Goal: Transaction & Acquisition: Purchase product/service

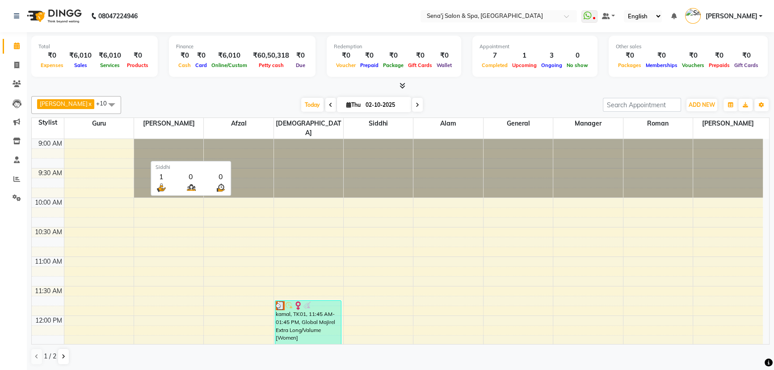
scroll to position [529, 0]
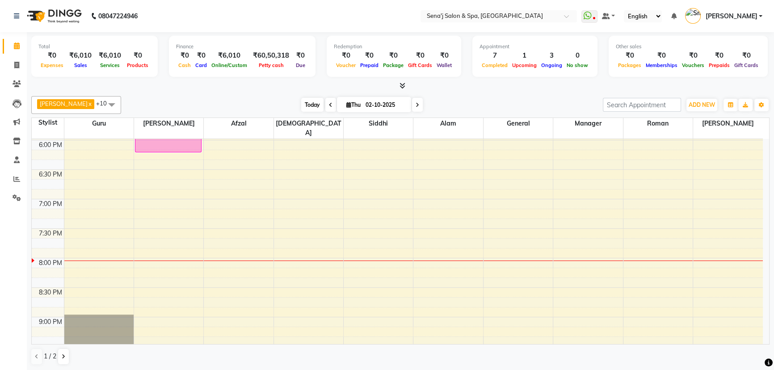
click at [301, 100] on span "Today" at bounding box center [312, 105] width 22 height 14
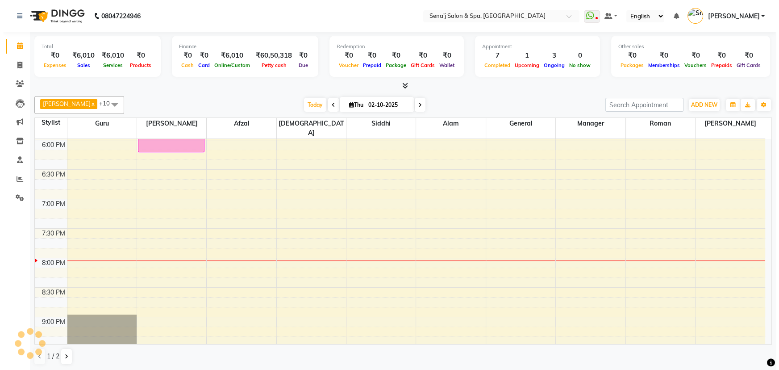
scroll to position [647, 0]
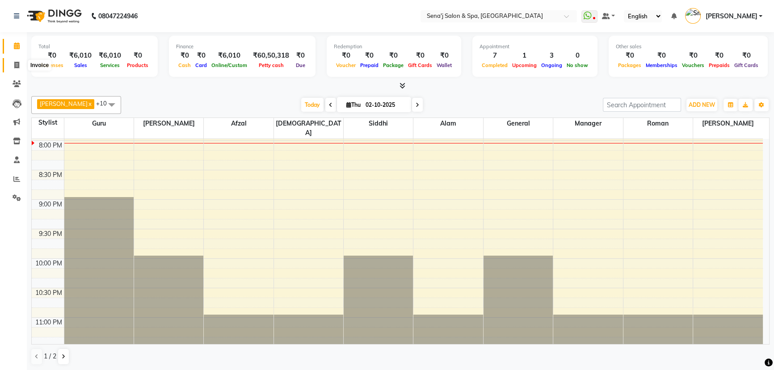
click at [16, 65] on icon at bounding box center [16, 65] width 5 height 7
select select "447"
select select "service"
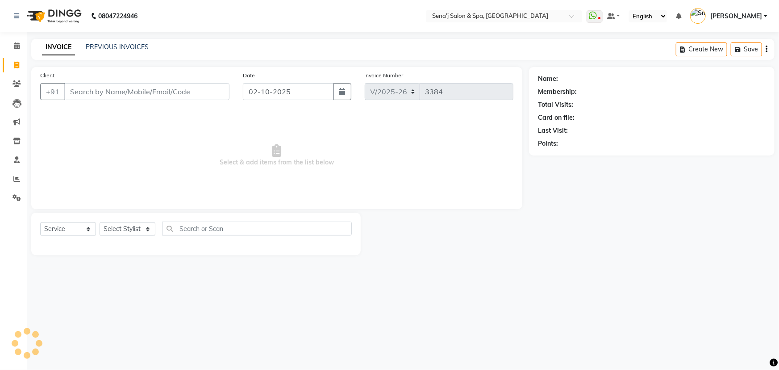
click at [87, 99] on input "Client" at bounding box center [146, 91] width 165 height 17
click at [135, 229] on select "Select Stylist AAKASH Afzal Ajay AJAY Alam Ashu General Guru Manager Manager Ra…" at bounding box center [128, 229] width 56 height 14
select select "12648"
click at [100, 222] on select "Select Stylist AAKASH Afzal Ajay AJAY Alam Ashu General Guru Manager Manager Ra…" at bounding box center [128, 229] width 56 height 14
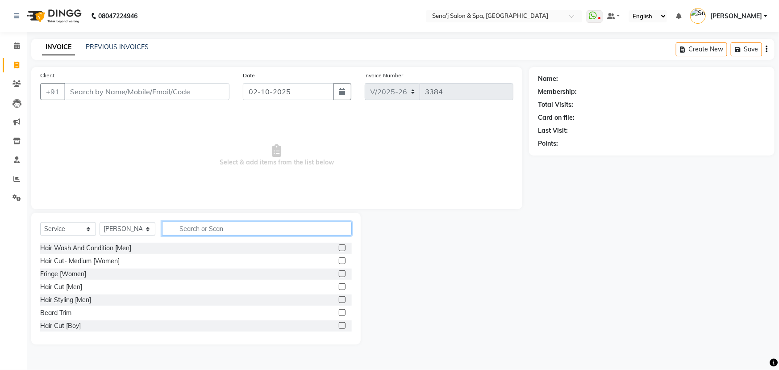
click at [178, 224] on input "text" at bounding box center [257, 229] width 190 height 14
type input "kerat"
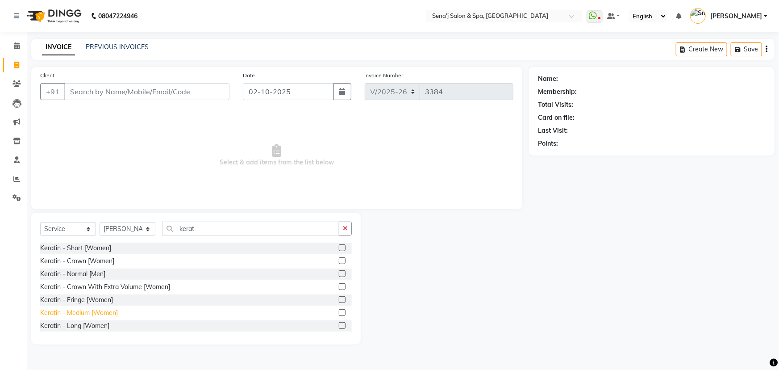
click at [90, 312] on div "Keratin - Medium [Women]" at bounding box center [79, 312] width 78 height 9
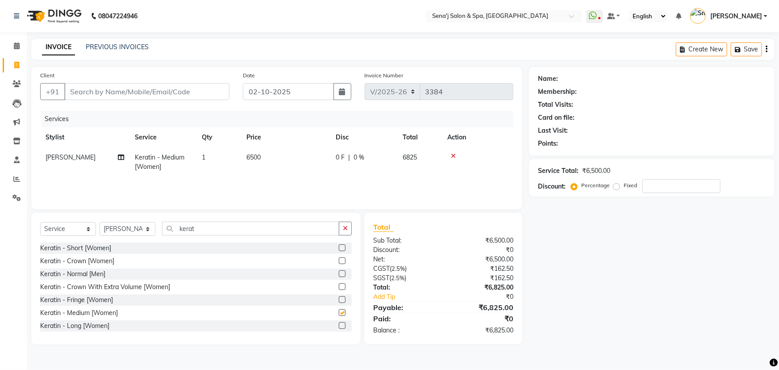
checkbox input "false"
click at [256, 169] on td "6500" at bounding box center [285, 161] width 89 height 29
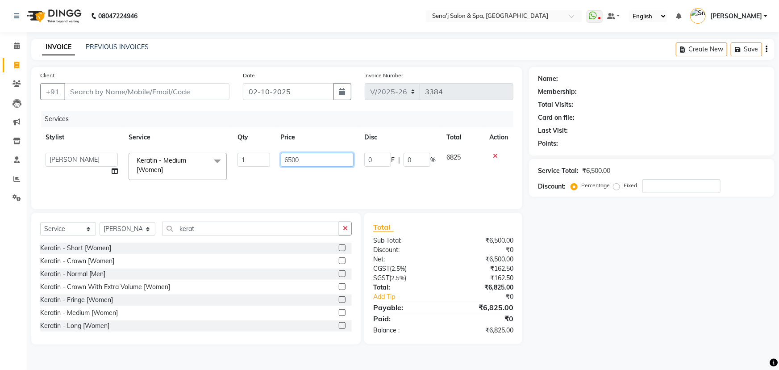
drag, startPoint x: 183, startPoint y: 156, endPoint x: 177, endPoint y: 155, distance: 5.9
click at [178, 155] on tr "AAKASH Afzal Ajay AJAY Alam Ashu General Guru Manager Manager Rahul Jadhav Roma…" at bounding box center [276, 166] width 473 height 38
type input "6000"
click at [662, 190] on input "number" at bounding box center [682, 186] width 78 height 14
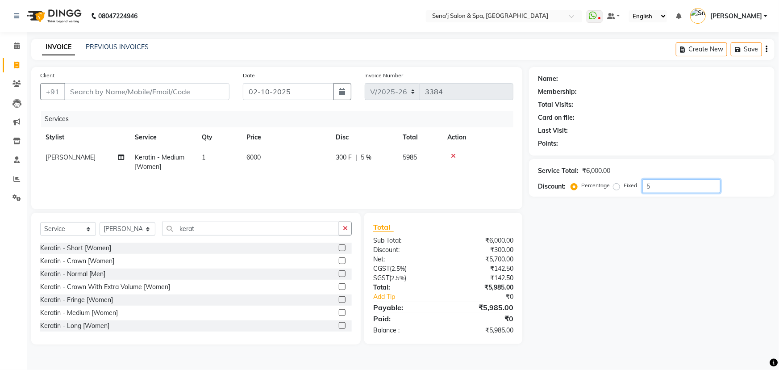
type input "5"
click at [601, 291] on div "Name: Membership: Total Visits: Card on file: Last Visit: Points: Service Total…" at bounding box center [655, 205] width 252 height 277
drag, startPoint x: 656, startPoint y: 186, endPoint x: 584, endPoint y: 192, distance: 72.7
click at [584, 192] on div "Service Total: ₹6,000.00 Discount: Percentage Fixed 5" at bounding box center [652, 178] width 246 height 38
click at [264, 157] on td "6000" at bounding box center [285, 161] width 89 height 29
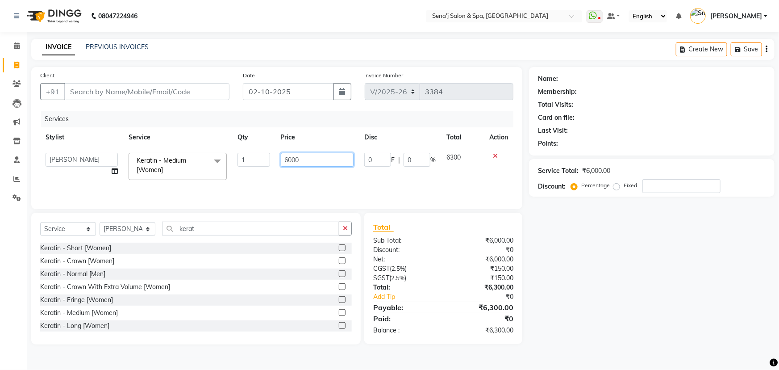
drag, startPoint x: 312, startPoint y: 156, endPoint x: 266, endPoint y: 157, distance: 46.0
click at [269, 157] on tr "AAKASH Afzal Ajay AJAY Alam Ashu General Guru Manager Manager Rahul Jadhav Roma…" at bounding box center [276, 166] width 473 height 38
type input "5985"
click at [627, 280] on div "Name: Membership: Total Visits: Card on file: Last Visit: Points: Service Total…" at bounding box center [655, 205] width 252 height 277
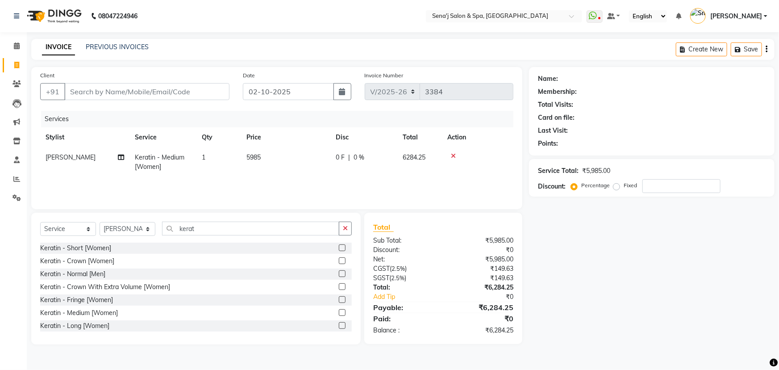
click at [268, 156] on td "5985" at bounding box center [285, 161] width 89 height 29
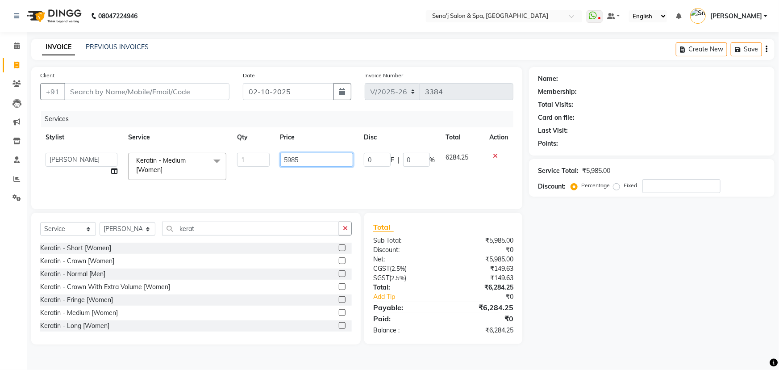
drag, startPoint x: 277, startPoint y: 163, endPoint x: 237, endPoint y: 163, distance: 40.6
click at [237, 163] on tr "AAKASH Afzal Ajay AJAY Alam Ashu General Guru Manager Manager Rahul Jadhav Roma…" at bounding box center [276, 166] width 473 height 38
type input "6000"
click at [308, 180] on div "Services Stylist Service Qty Price Disc Total Action AAKASH Afzal Ajay AJAY Ala…" at bounding box center [276, 155] width 473 height 89
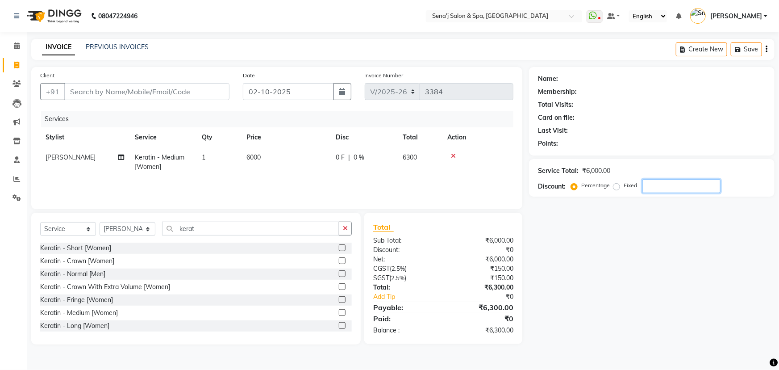
click at [688, 183] on input "number" at bounding box center [682, 186] width 78 height 14
type input "5"
click at [660, 269] on div "Name: Membership: Total Visits: Card on file: Last Visit: Points: Service Total…" at bounding box center [655, 205] width 252 height 277
click at [114, 90] on input "Client" at bounding box center [146, 91] width 165 height 17
type input "8"
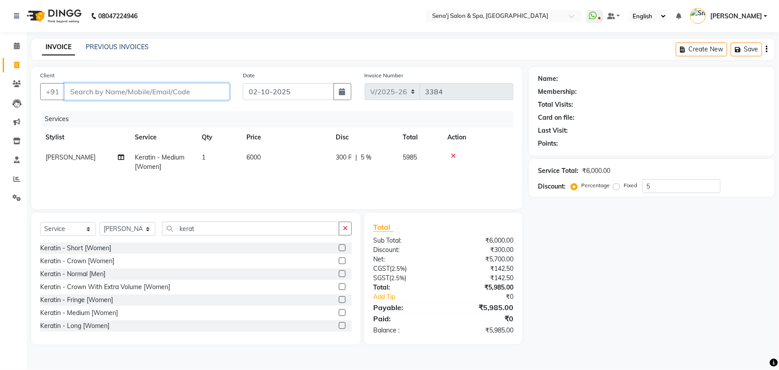
type input "0"
type input "8779917152"
click at [209, 93] on span "Add Client" at bounding box center [206, 91] width 35 height 9
select select "22"
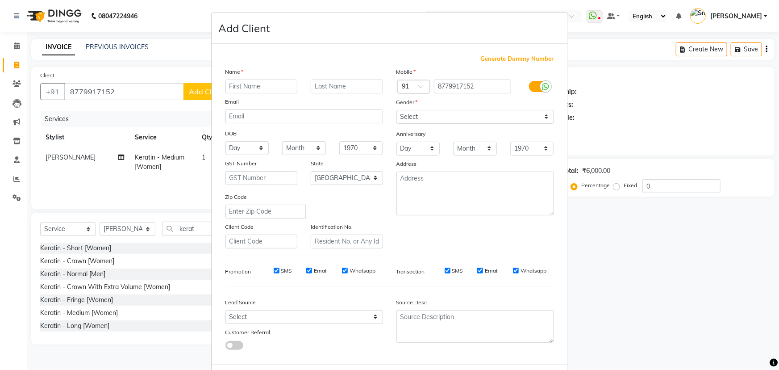
click at [250, 88] on input "text" at bounding box center [262, 86] width 72 height 14
type input "[PERSON_NAME]"
click at [442, 122] on select "Select [DEMOGRAPHIC_DATA] [DEMOGRAPHIC_DATA] Other Prefer Not To Say" at bounding box center [476, 117] width 158 height 14
select select "[DEMOGRAPHIC_DATA]"
click at [397, 110] on select "Select [DEMOGRAPHIC_DATA] [DEMOGRAPHIC_DATA] Other Prefer Not To Say" at bounding box center [476, 117] width 158 height 14
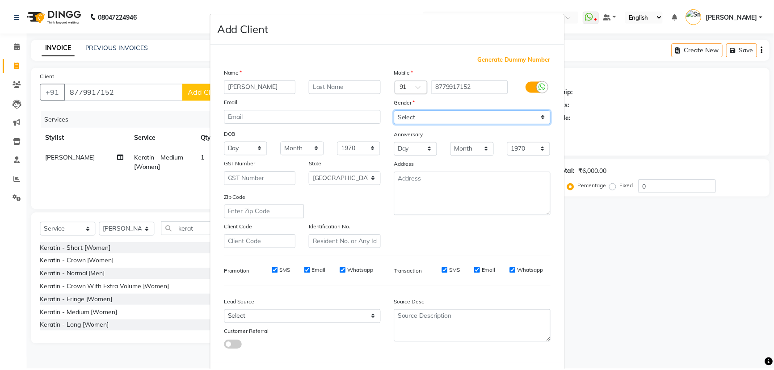
scroll to position [40, 0]
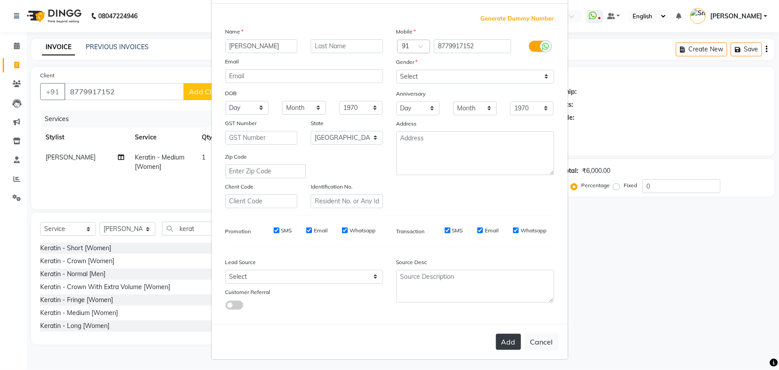
click at [497, 344] on button "Add" at bounding box center [508, 342] width 25 height 16
select select
select select "null"
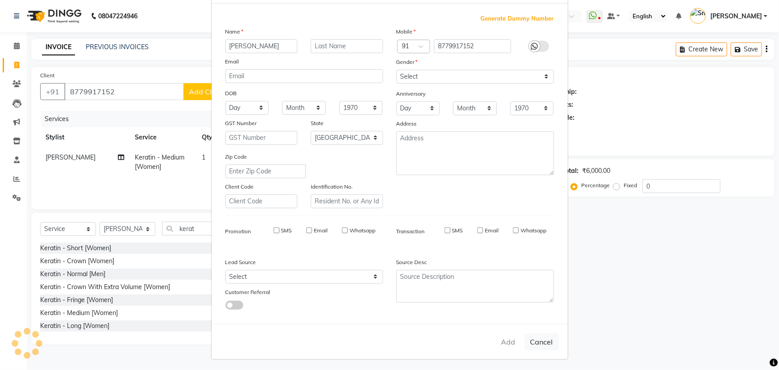
select select
checkbox input "false"
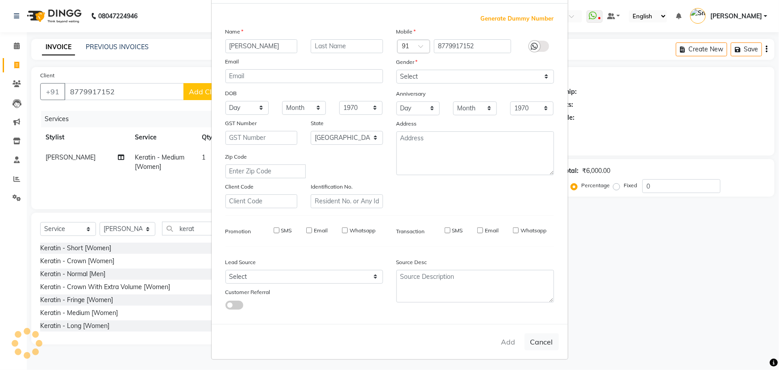
checkbox input "false"
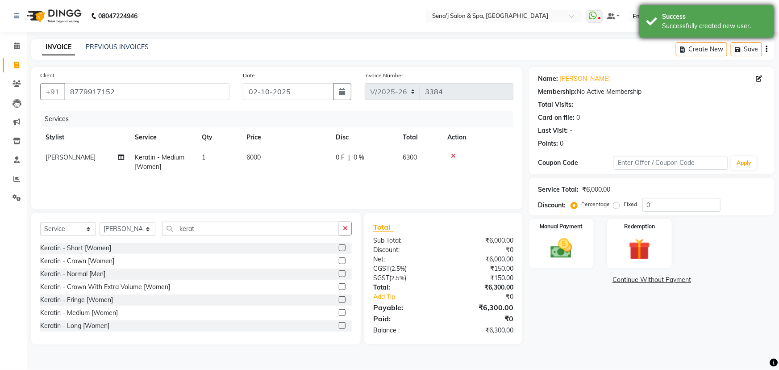
click at [664, 28] on div "Successfully created new user." at bounding box center [714, 25] width 105 height 9
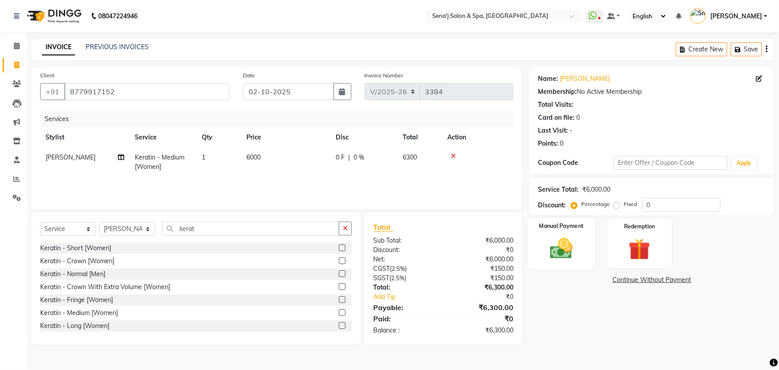
click at [549, 238] on img at bounding box center [562, 248] width 37 height 26
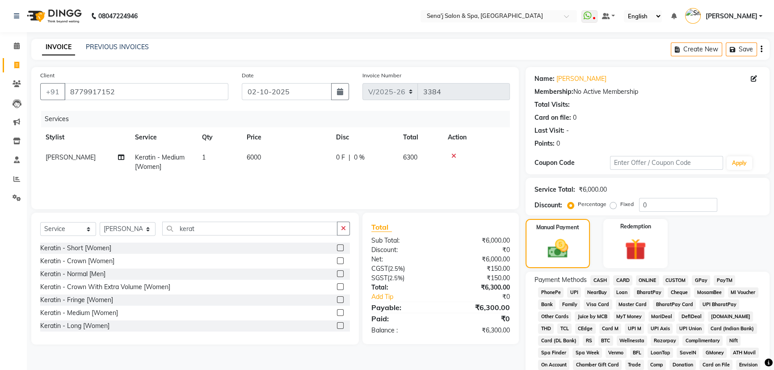
click at [549, 290] on span "PhonePe" at bounding box center [550, 292] width 25 height 10
click at [651, 206] on input "0" at bounding box center [678, 205] width 78 height 14
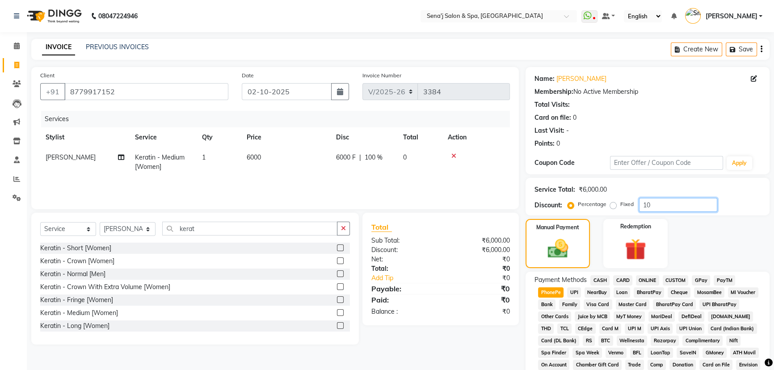
type input "1"
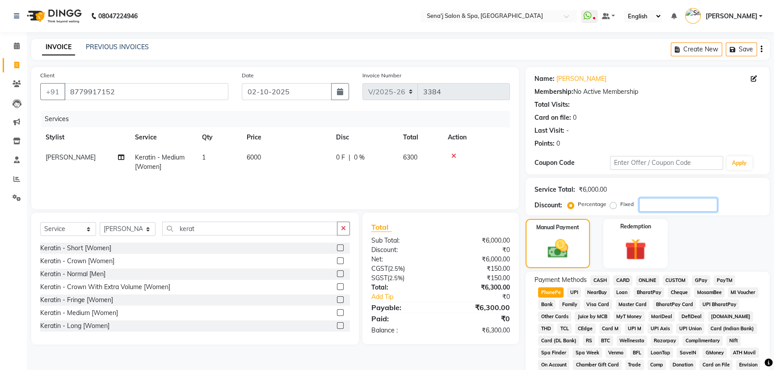
scroll to position [203, 0]
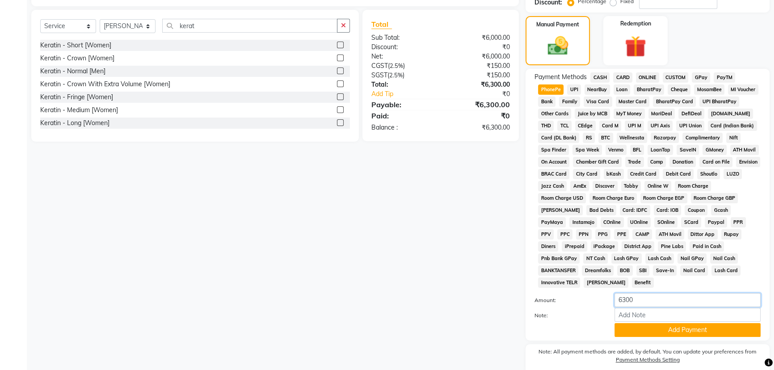
drag, startPoint x: 657, startPoint y: 280, endPoint x: 596, endPoint y: 296, distance: 62.3
click at [598, 296] on div "Amount: 6300 Note: Add Payment" at bounding box center [647, 315] width 226 height 44
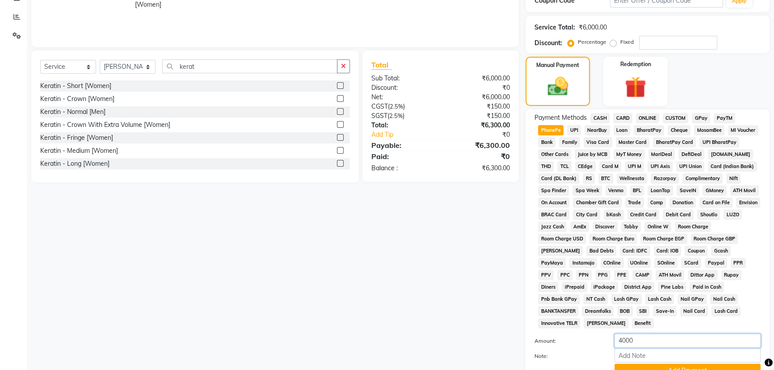
scroll to position [40, 0]
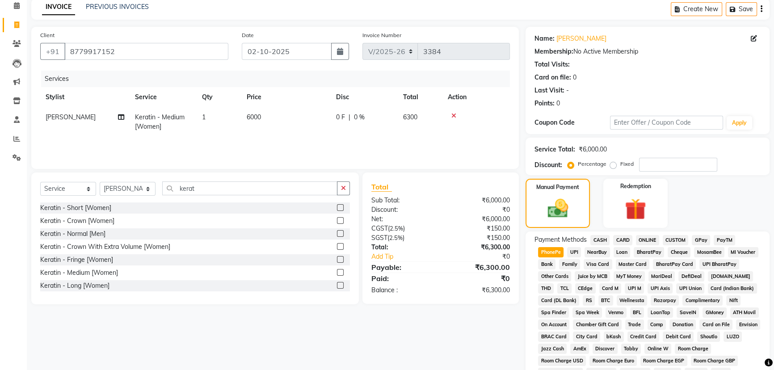
type input "4000"
click at [661, 166] on input "number" at bounding box center [678, 165] width 78 height 14
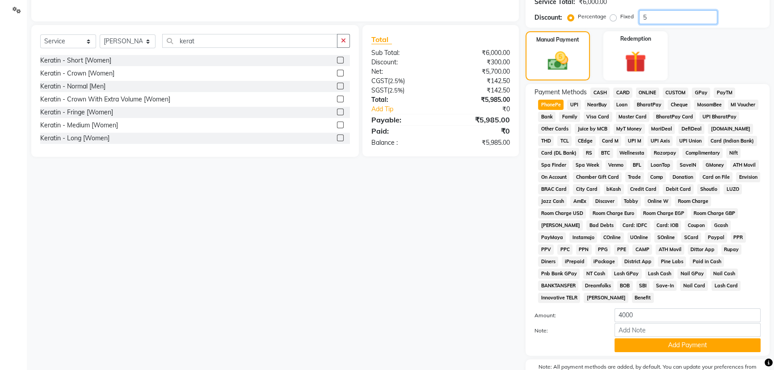
scroll to position [203, 0]
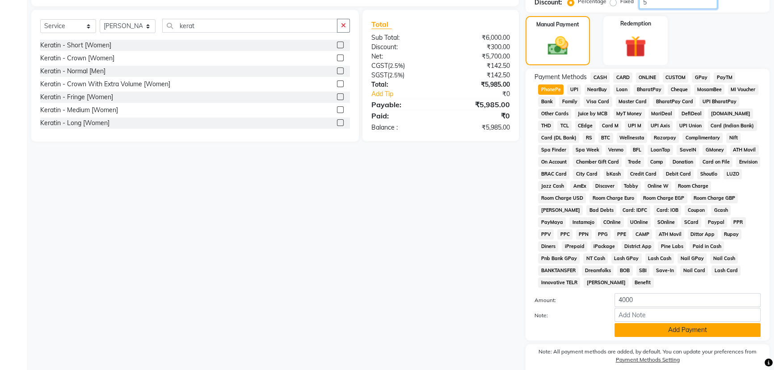
type input "5"
click at [652, 323] on button "Add Payment" at bounding box center [687, 330] width 146 height 14
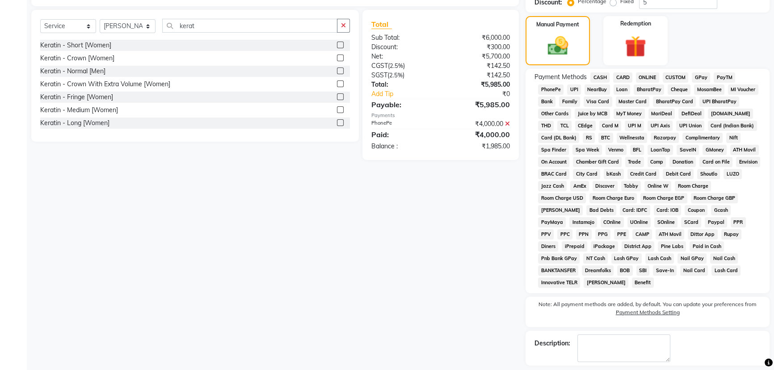
click at [620, 79] on span "CARD" at bounding box center [622, 77] width 19 height 10
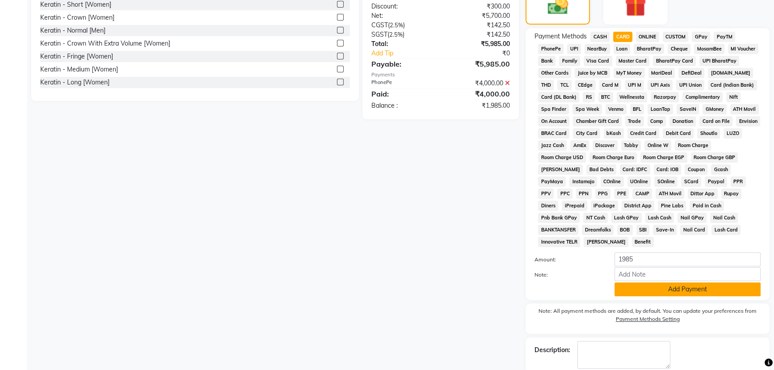
click at [657, 282] on button "Add Payment" at bounding box center [687, 289] width 146 height 14
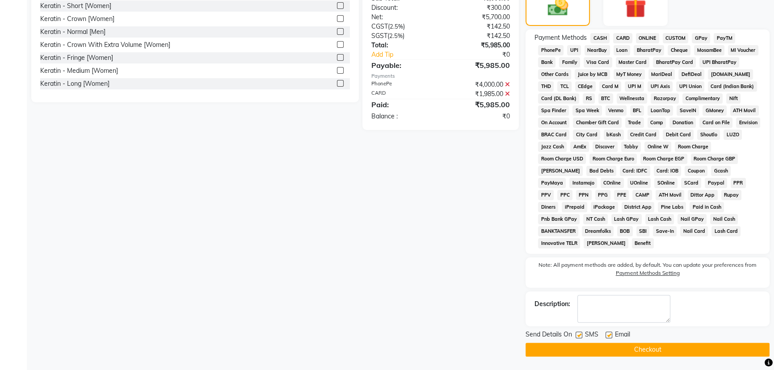
scroll to position [229, 0]
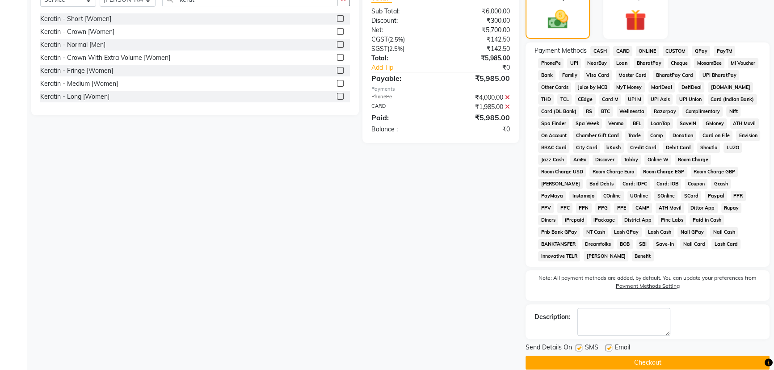
click at [581, 356] on button "Checkout" at bounding box center [647, 363] width 244 height 14
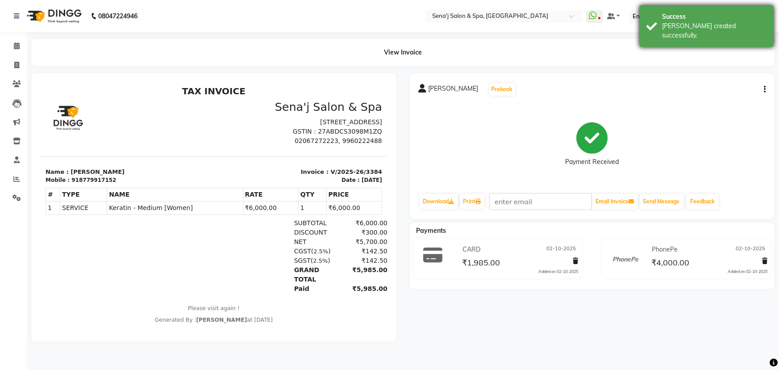
click at [675, 27] on div "[PERSON_NAME] created successfully." at bounding box center [714, 30] width 105 height 19
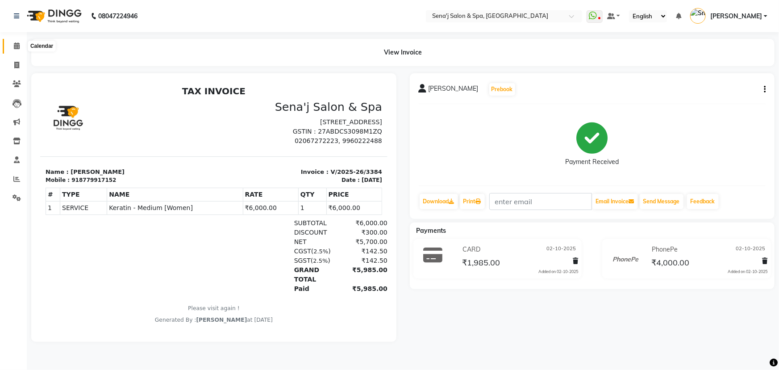
drag, startPoint x: 19, startPoint y: 49, endPoint x: 25, endPoint y: 55, distance: 9.5
click at [19, 49] on icon at bounding box center [17, 45] width 6 height 7
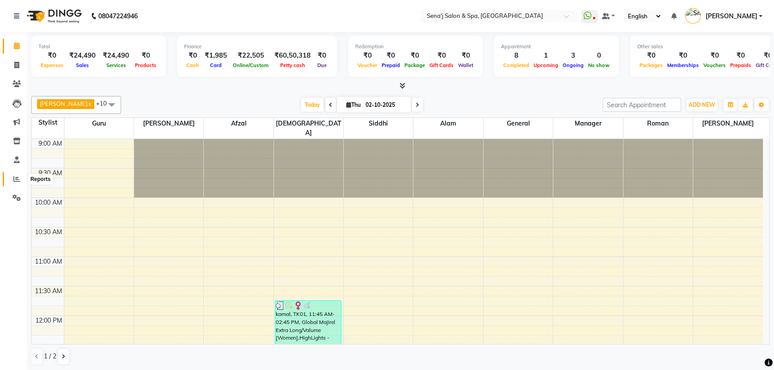
click at [17, 175] on span at bounding box center [17, 179] width 16 height 10
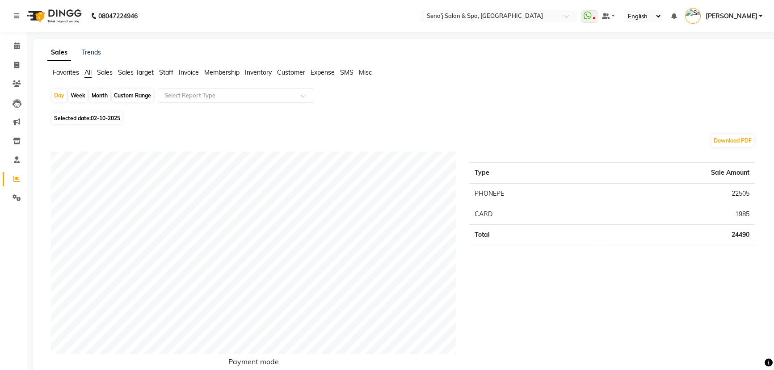
click at [161, 71] on span "Staff" at bounding box center [166, 72] width 14 height 8
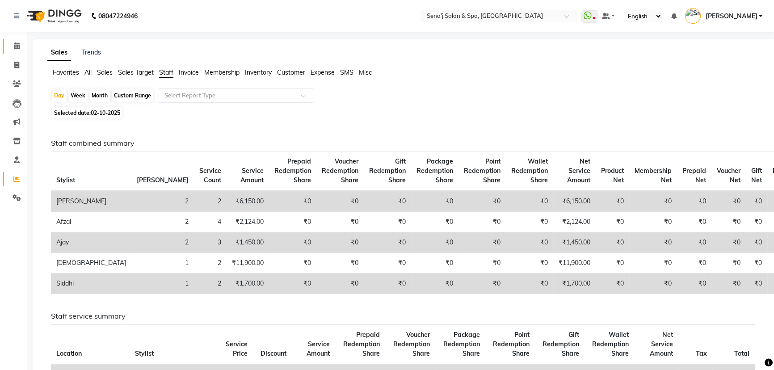
click at [14, 52] on link "Calendar" at bounding box center [13, 46] width 21 height 15
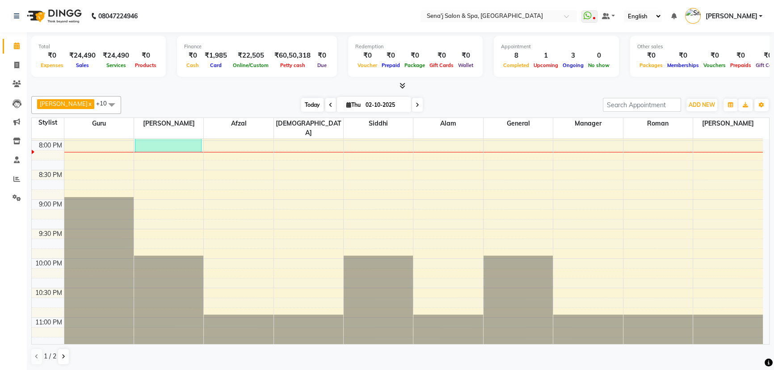
click at [301, 109] on span "Today" at bounding box center [312, 105] width 22 height 14
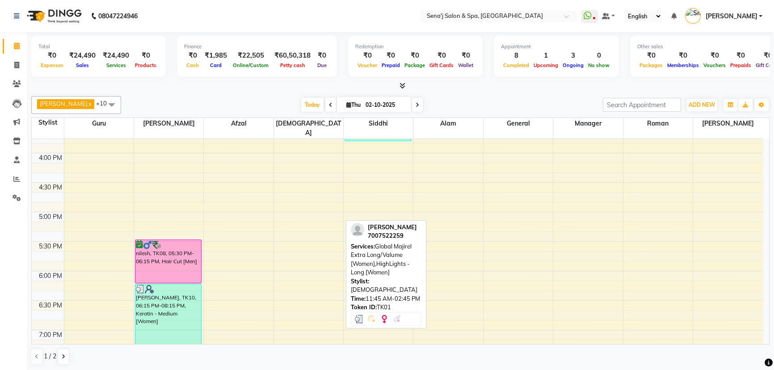
scroll to position [403, 0]
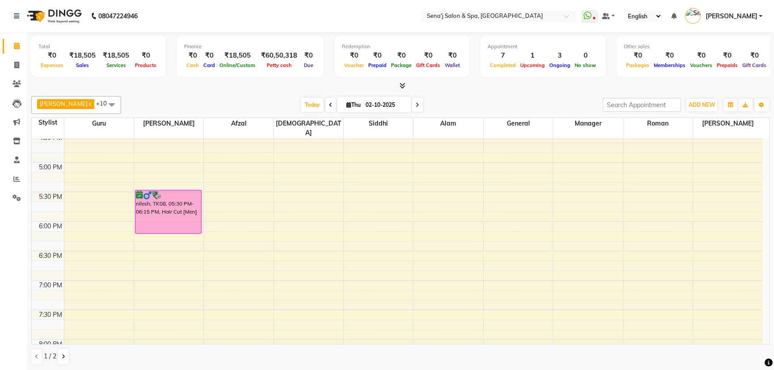
scroll to position [447, 0]
click at [15, 65] on icon at bounding box center [16, 65] width 5 height 7
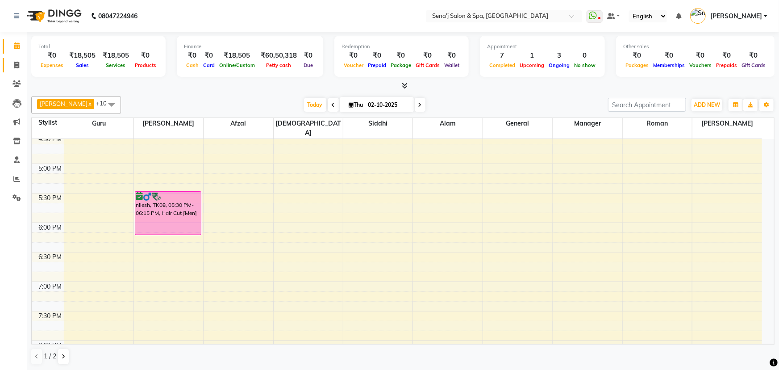
select select "447"
select select "service"
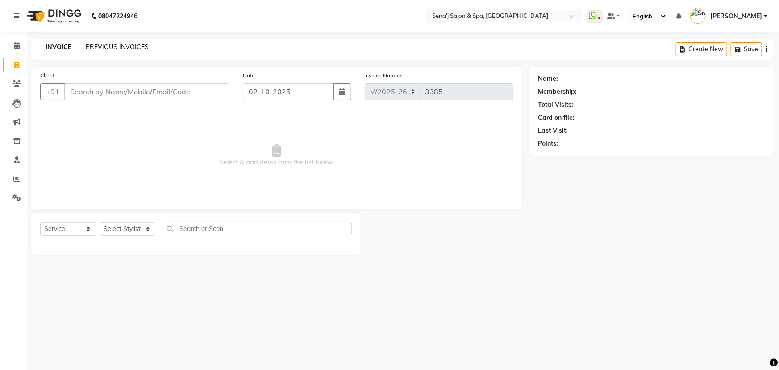
click at [107, 44] on link "PREVIOUS INVOICES" at bounding box center [117, 47] width 63 height 8
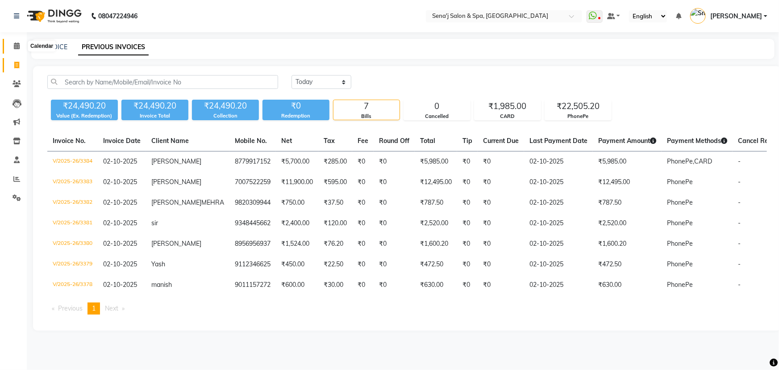
click at [17, 46] on icon at bounding box center [17, 45] width 6 height 7
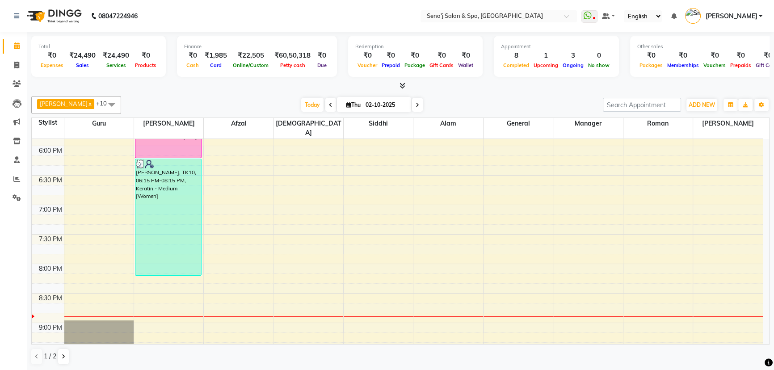
scroll to position [527, 0]
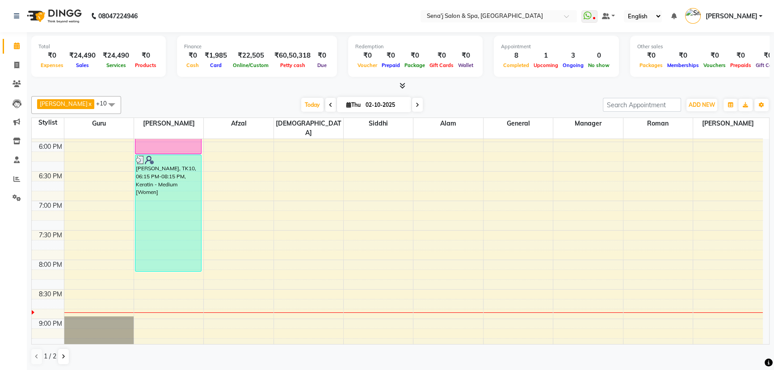
click at [412, 103] on span at bounding box center [417, 105] width 11 height 14
type input "03-10-2025"
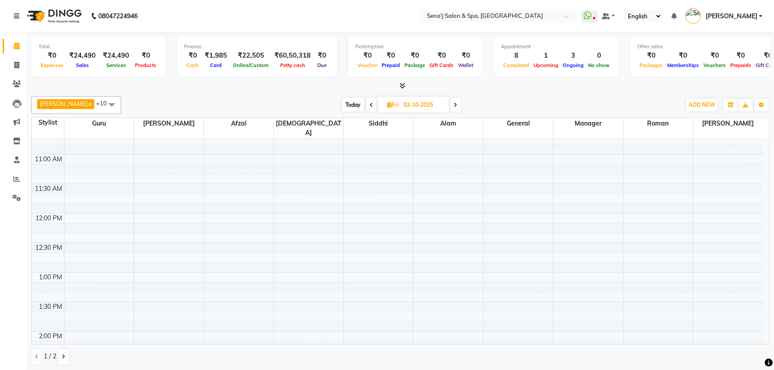
scroll to position [121, 0]
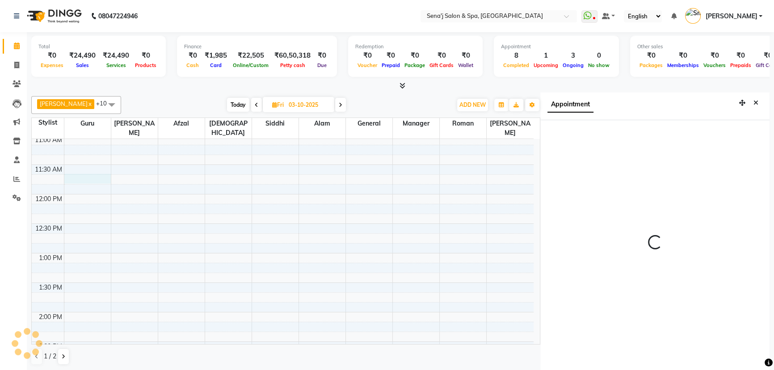
scroll to position [4, 0]
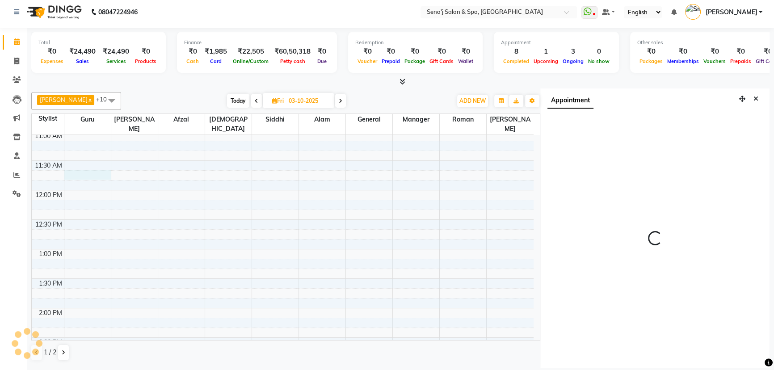
select select "6923"
select select "tentative"
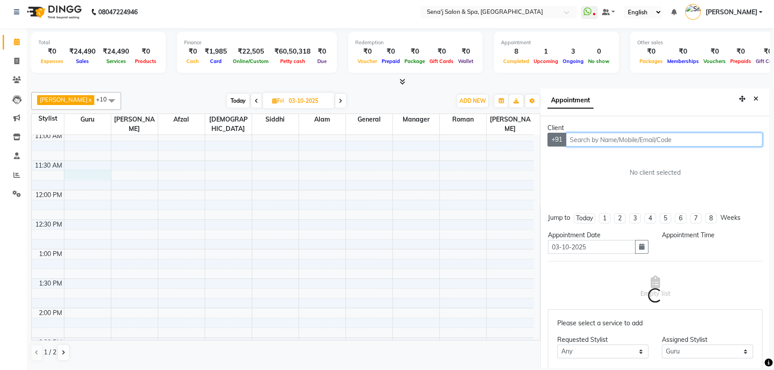
select select "705"
click at [603, 141] on input "text" at bounding box center [663, 140] width 197 height 14
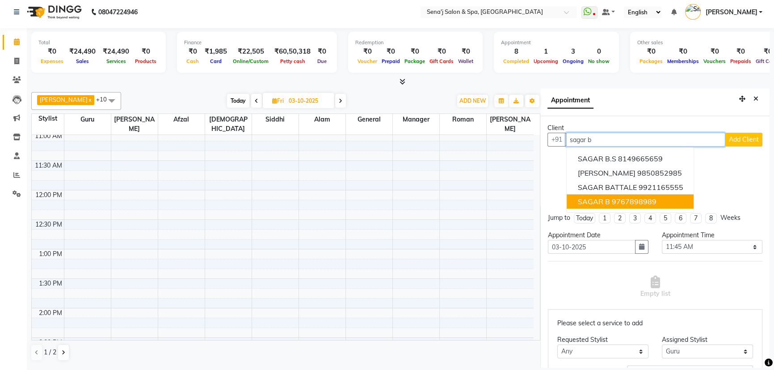
click at [643, 201] on ngb-highlight "9767898989" at bounding box center [633, 201] width 45 height 9
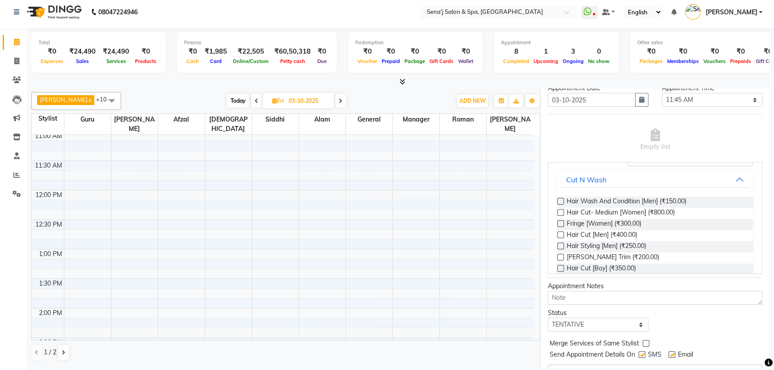
scroll to position [81, 0]
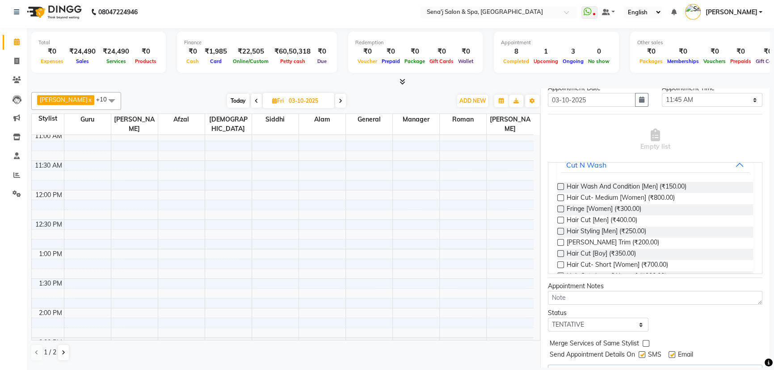
type input "9767898989"
click at [559, 217] on label at bounding box center [560, 220] width 7 height 7
click at [559, 218] on input "checkbox" at bounding box center [560, 221] width 6 height 6
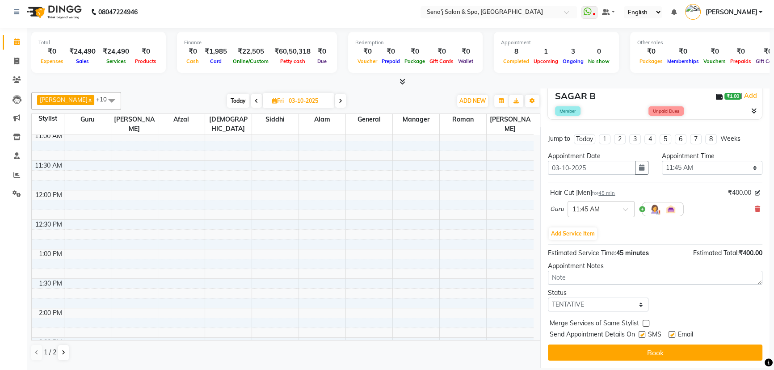
scroll to position [94, 0]
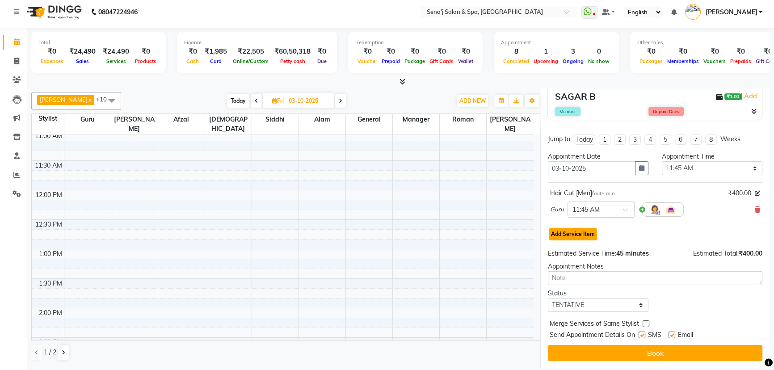
click at [580, 229] on button "Add Service Item" at bounding box center [572, 234] width 48 height 13
select select "6923"
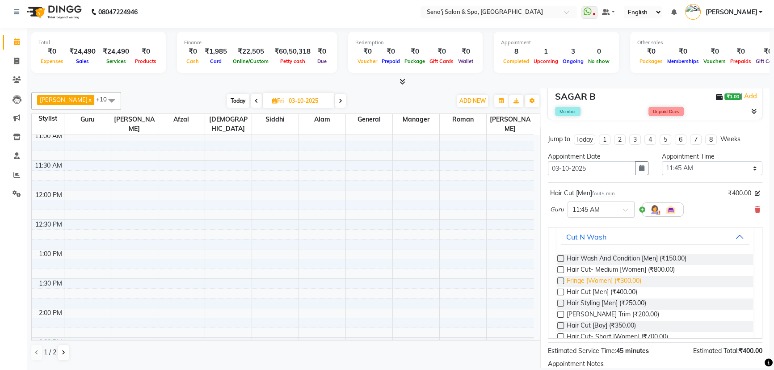
scroll to position [81, 0]
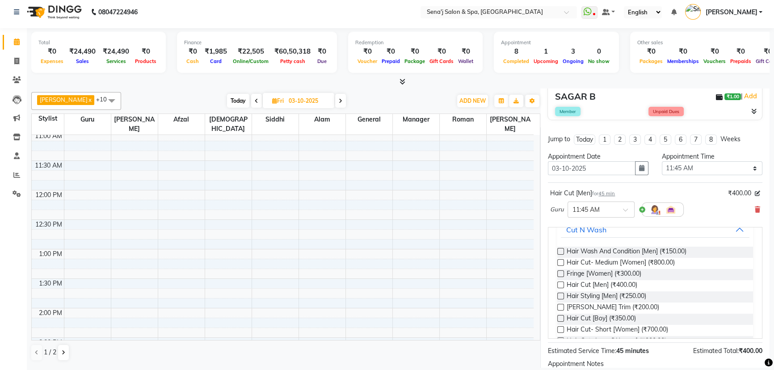
click at [561, 282] on label at bounding box center [560, 284] width 7 height 7
click at [561, 283] on input "checkbox" at bounding box center [560, 286] width 6 height 6
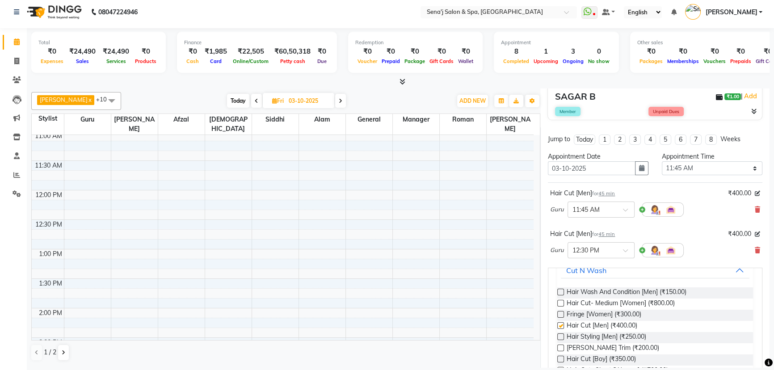
checkbox input "false"
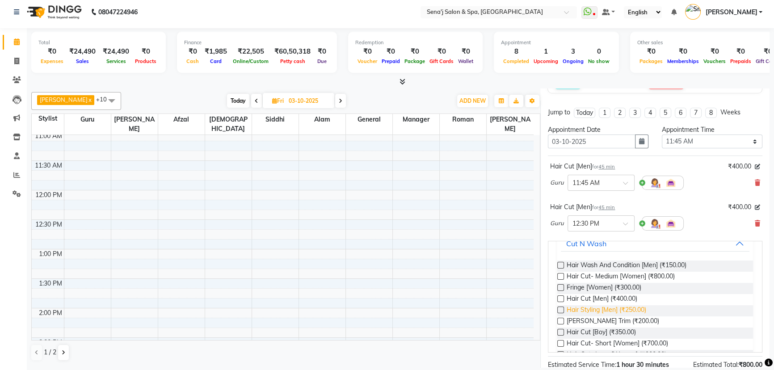
scroll to position [134, 0]
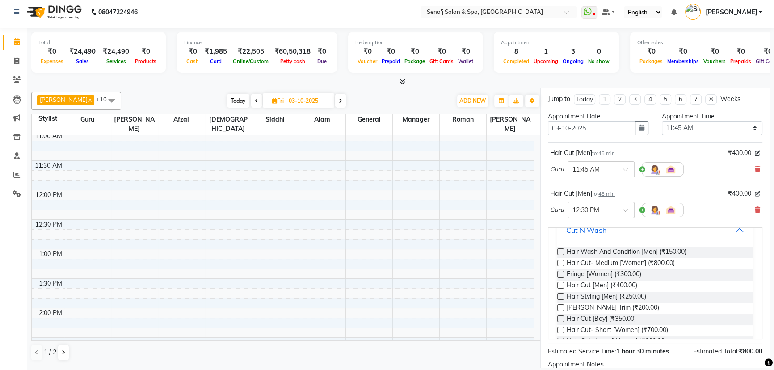
click at [560, 304] on label at bounding box center [560, 307] width 7 height 7
click at [560, 305] on input "checkbox" at bounding box center [560, 308] width 6 height 6
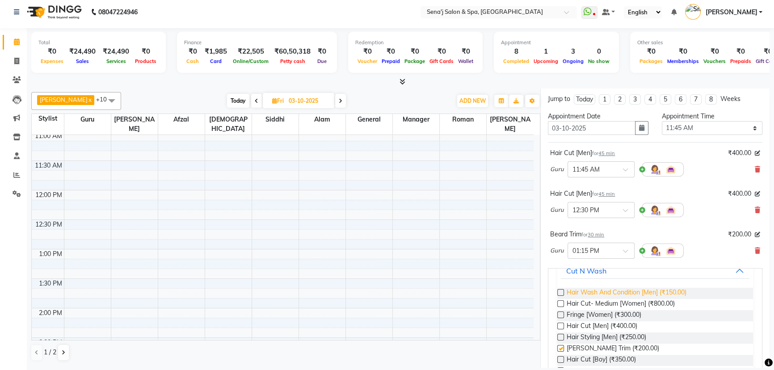
checkbox input "false"
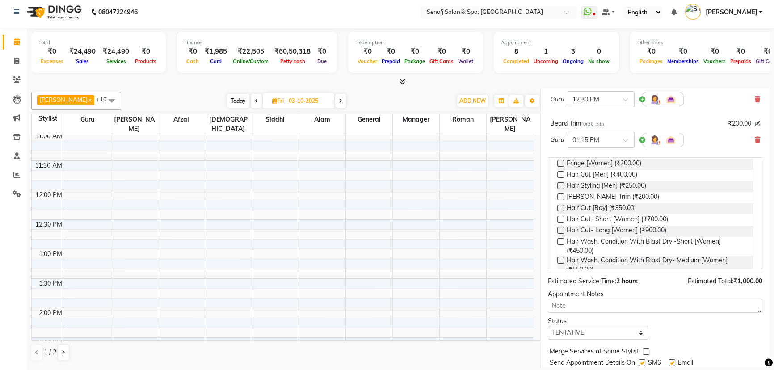
scroll to position [272, 0]
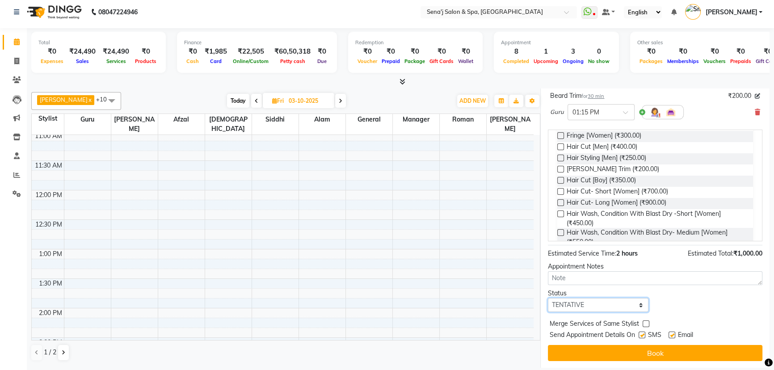
click at [586, 305] on select "Select TENTATIVE CONFIRM UPCOMING" at bounding box center [598, 305] width 100 height 14
select select "confirm booking"
click at [548, 298] on select "Select TENTATIVE CONFIRM UPCOMING" at bounding box center [598, 305] width 100 height 14
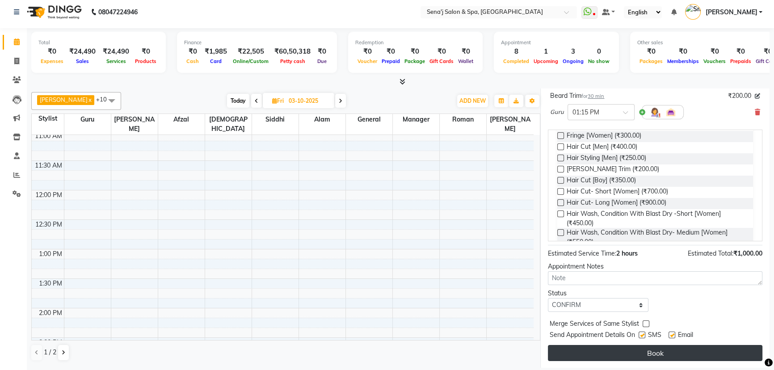
click at [640, 353] on button "Book" at bounding box center [655, 353] width 214 height 16
select select "6923"
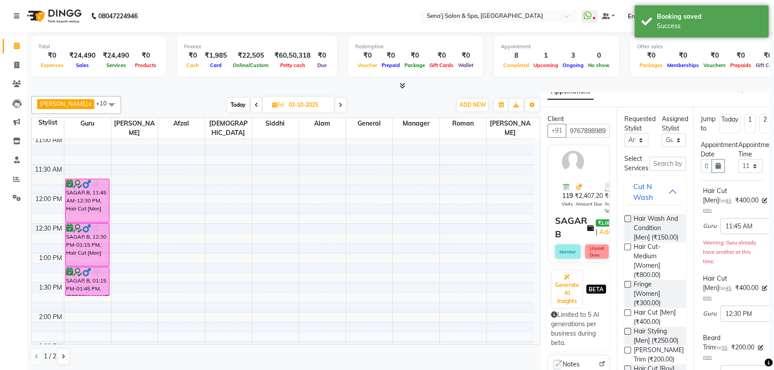
scroll to position [0, 0]
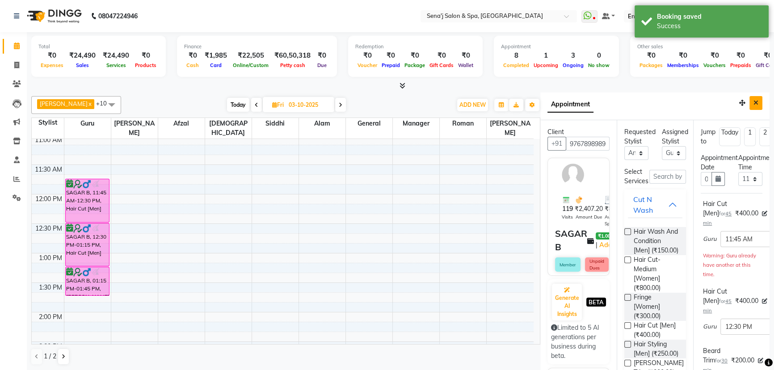
click at [753, 102] on icon "Close" at bounding box center [755, 103] width 5 height 6
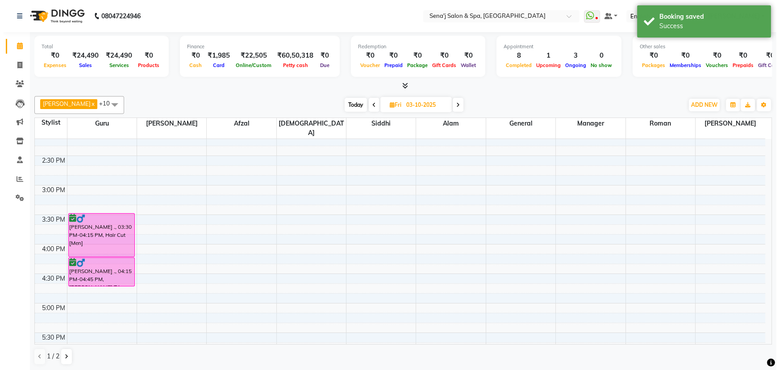
scroll to position [325, 0]
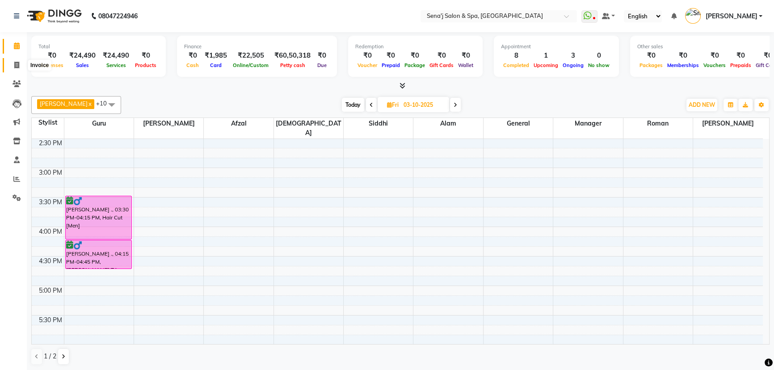
click at [17, 65] on icon at bounding box center [16, 65] width 5 height 7
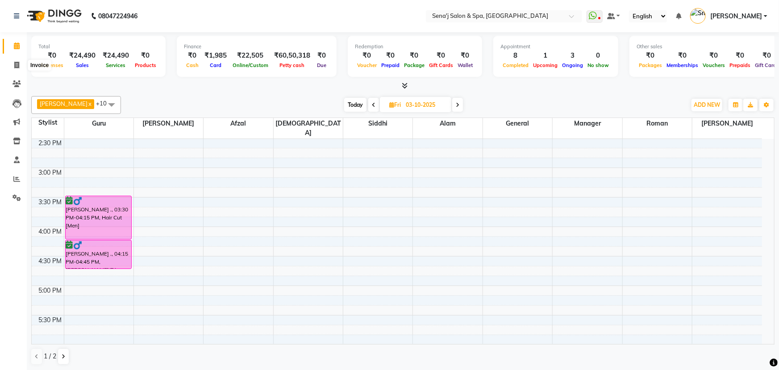
select select "service"
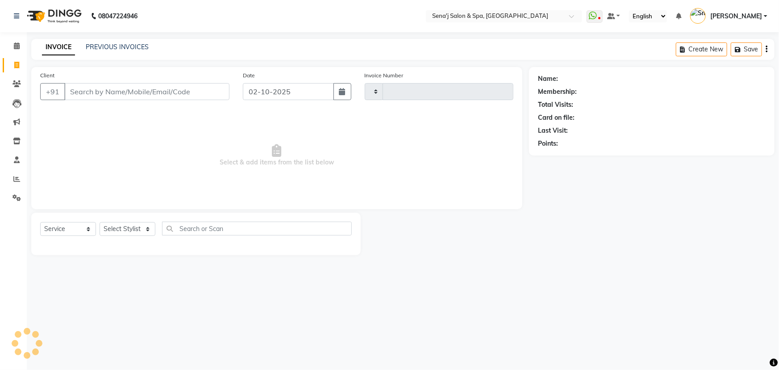
click at [112, 42] on div "PREVIOUS INVOICES" at bounding box center [117, 46] width 63 height 9
type input "3385"
select select "447"
click at [113, 46] on link "PREVIOUS INVOICES" at bounding box center [117, 47] width 63 height 8
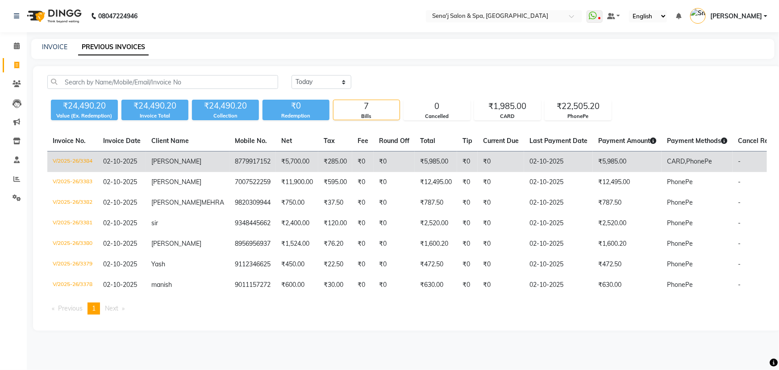
click at [478, 164] on td "₹0" at bounding box center [501, 161] width 46 height 21
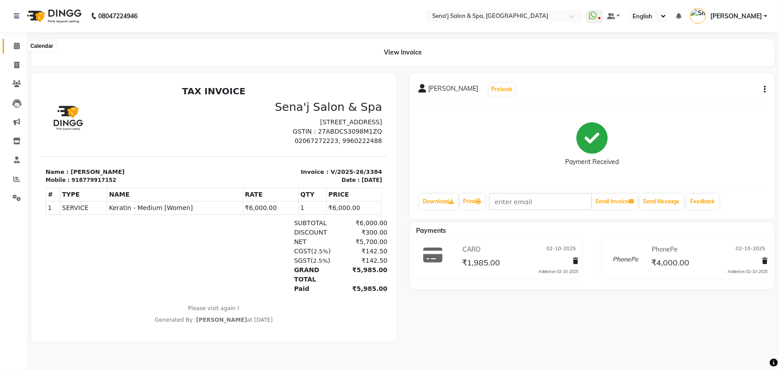
click at [14, 46] on icon at bounding box center [17, 45] width 6 height 7
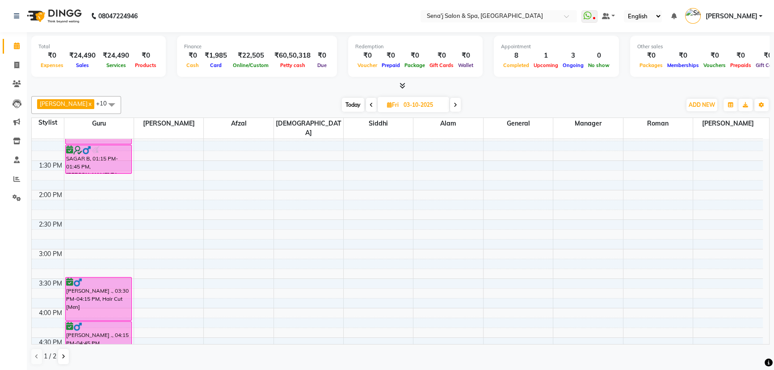
scroll to position [447, 0]
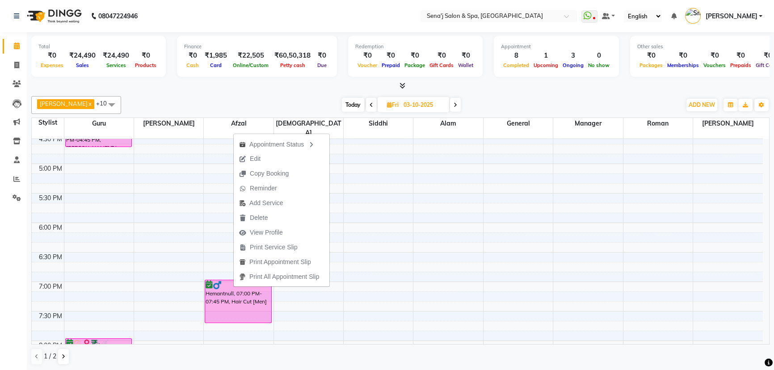
click at [290, 91] on div "Total ₹0 Expenses ₹24,490 Sales ₹24,490 Services ₹0 Products Finance ₹0 Cash ₹1…" at bounding box center [400, 201] width 747 height 339
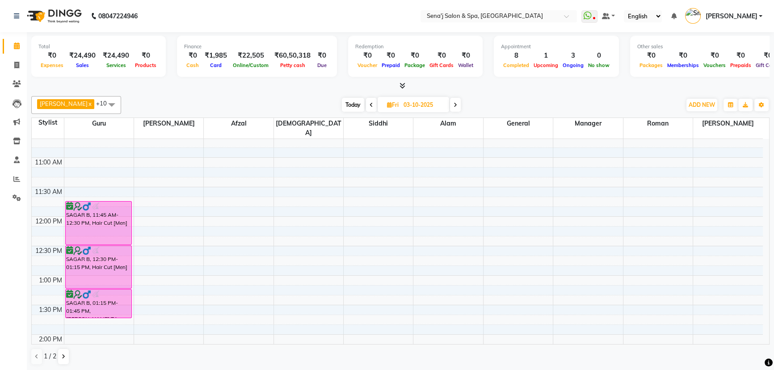
scroll to position [81, 0]
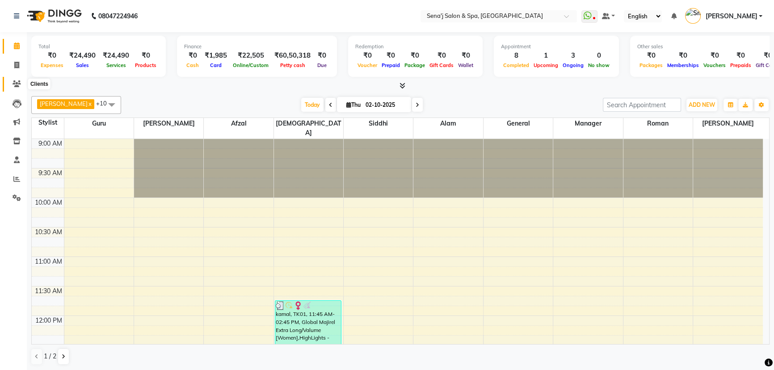
click at [20, 83] on icon at bounding box center [17, 83] width 8 height 7
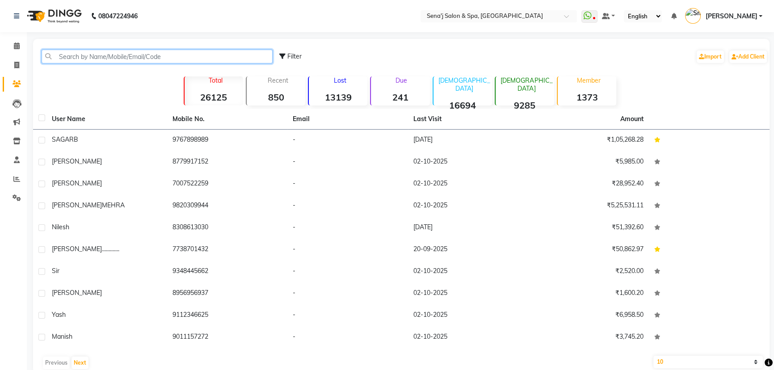
drag, startPoint x: 88, startPoint y: 51, endPoint x: 112, endPoint y: 67, distance: 28.2
click at [89, 53] on input "text" at bounding box center [157, 57] width 231 height 14
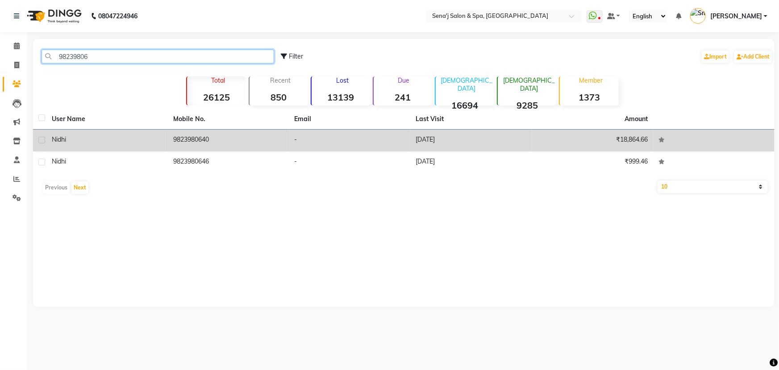
type input "98239806"
click at [220, 142] on td "9823980640" at bounding box center [228, 141] width 121 height 22
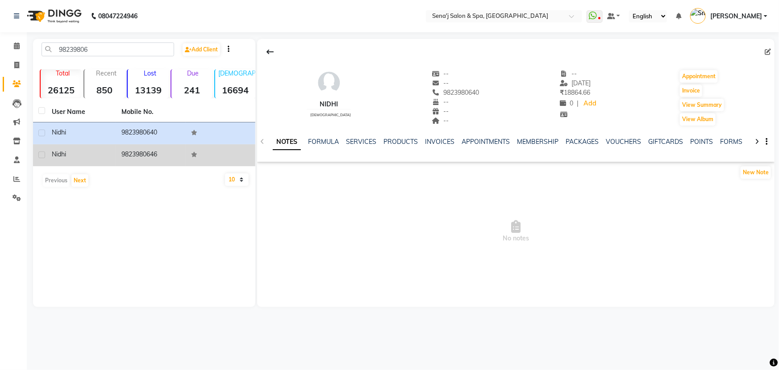
click at [130, 156] on td "9823980646" at bounding box center [151, 155] width 70 height 22
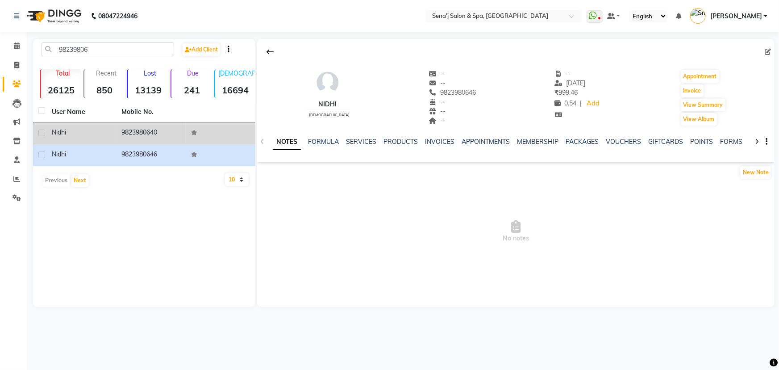
click at [148, 130] on td "9823980640" at bounding box center [151, 133] width 70 height 22
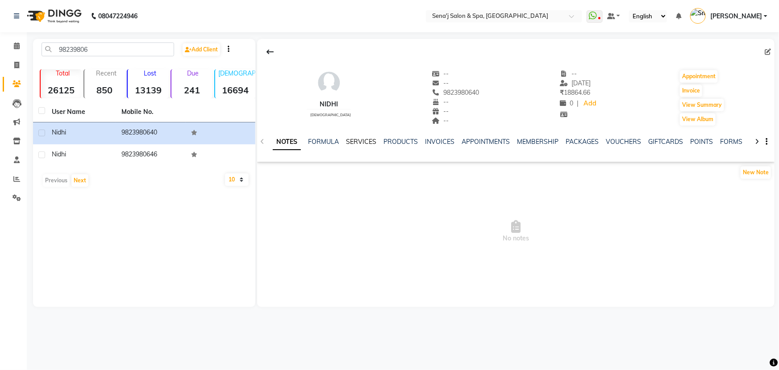
click at [354, 139] on link "SERVICES" at bounding box center [361, 142] width 30 height 8
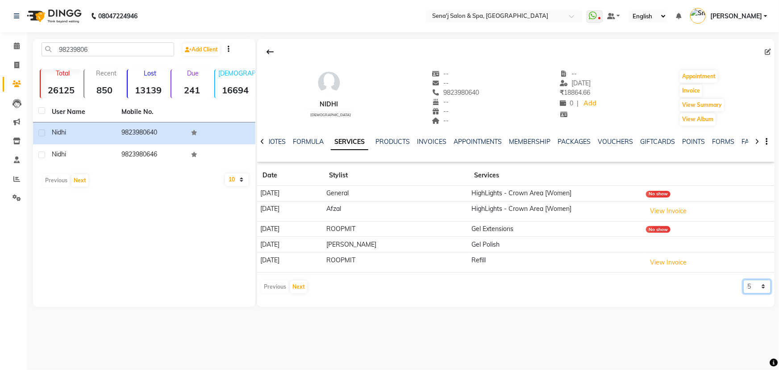
click at [754, 290] on select "5 10 50 100 500" at bounding box center [758, 287] width 28 height 14
select select "100"
click at [744, 280] on select "5 10 50 100 500" at bounding box center [758, 287] width 28 height 14
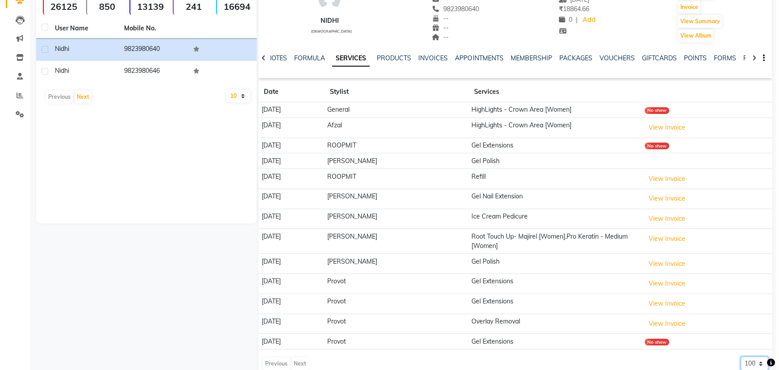
scroll to position [59, 0]
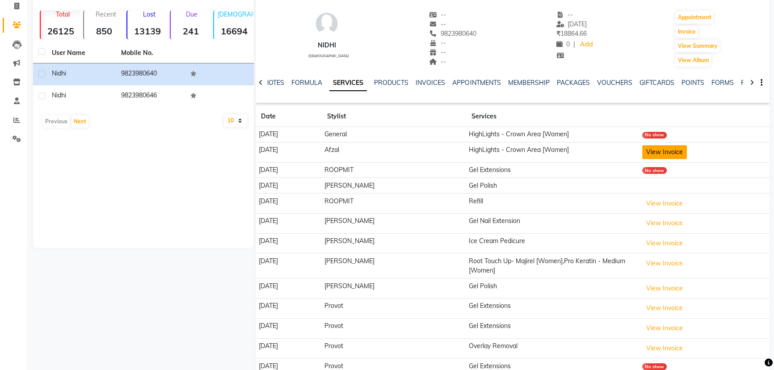
click at [661, 150] on button "View Invoice" at bounding box center [664, 152] width 45 height 14
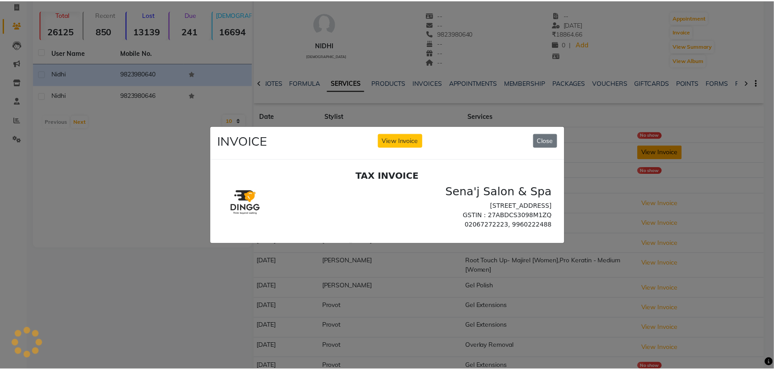
scroll to position [0, 0]
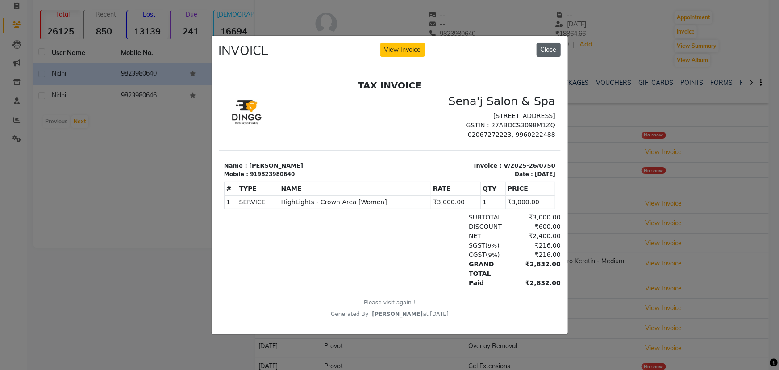
click at [548, 45] on button "Close" at bounding box center [549, 50] width 24 height 14
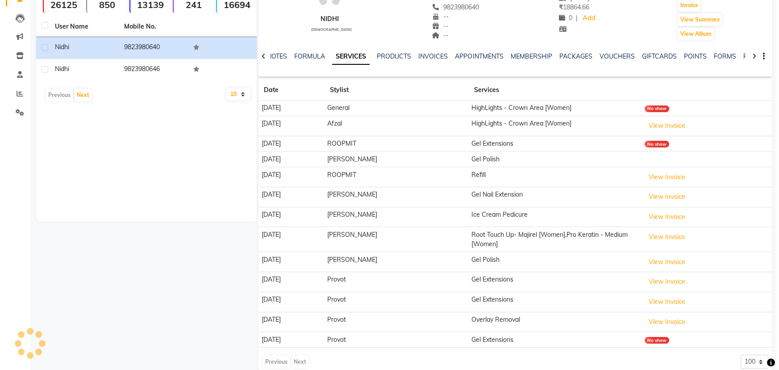
scroll to position [100, 0]
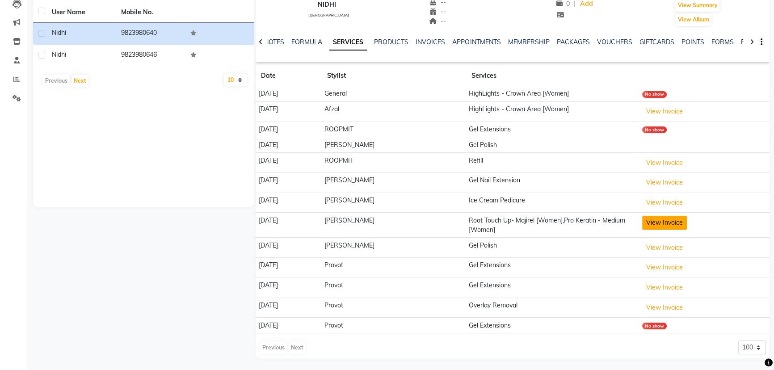
click at [673, 223] on button "View Invoice" at bounding box center [664, 223] width 45 height 14
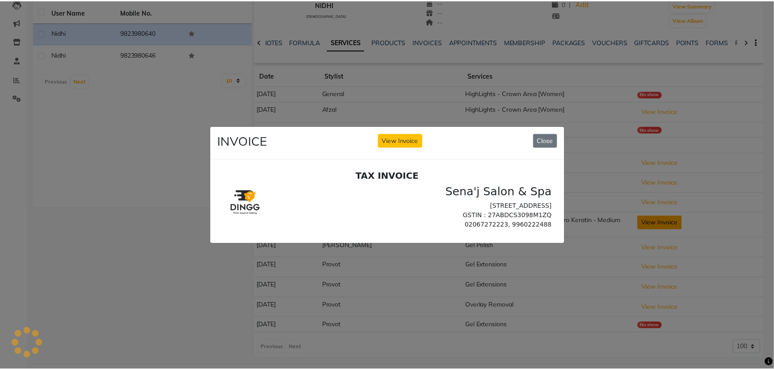
scroll to position [0, 0]
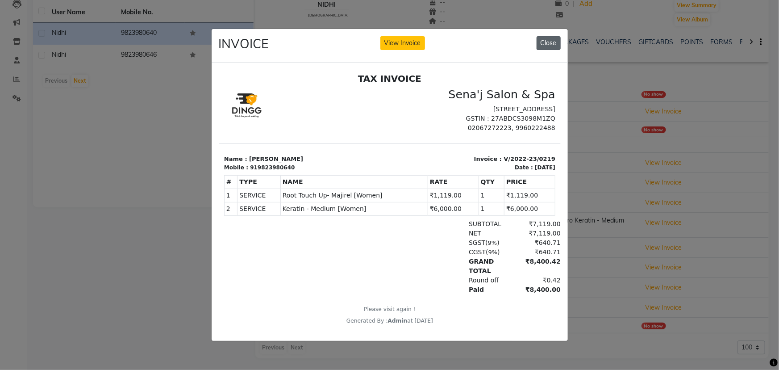
click at [549, 39] on button "Close" at bounding box center [549, 43] width 24 height 14
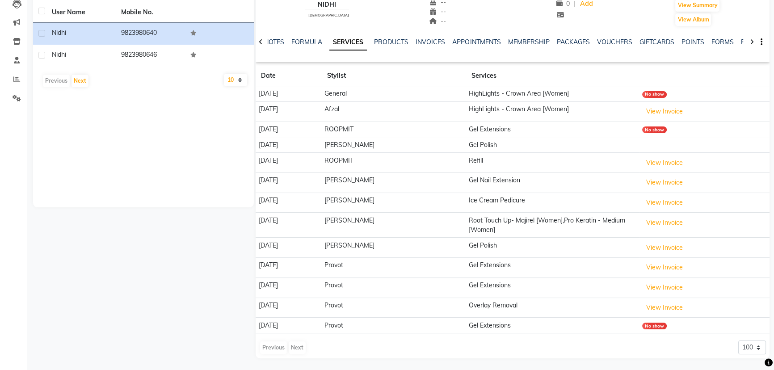
scroll to position [59, 0]
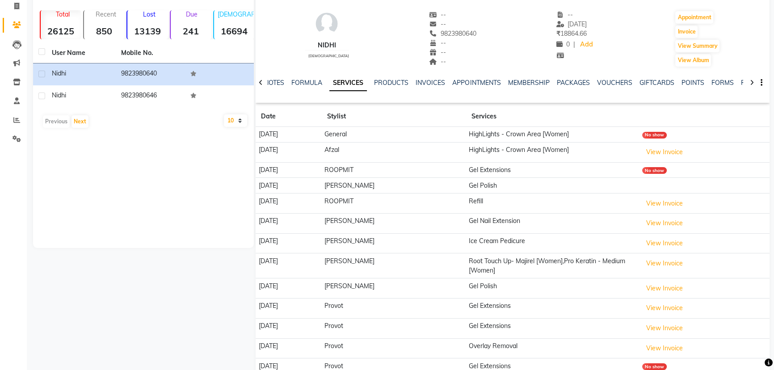
drag, startPoint x: 465, startPoint y: 34, endPoint x: 426, endPoint y: 38, distance: 39.5
click at [426, 38] on div "Nidhi female -- -- 9823980640 -- -- -- -- 05-05-2025 ₹ 18864.66 0 | Add Appoint…" at bounding box center [512, 34] width 514 height 66
click at [466, 29] on div "Nidhi female -- -- 9823980640 -- -- -- -- 05-05-2025 ₹ 18864.66 0 | Add Appoint…" at bounding box center [512, 34] width 514 height 66
click at [468, 32] on div "Nidhi female -- -- 9823980640 -- -- -- -- 05-05-2025 ₹ 18864.66 0 | Add Appoint…" at bounding box center [512, 34] width 514 height 66
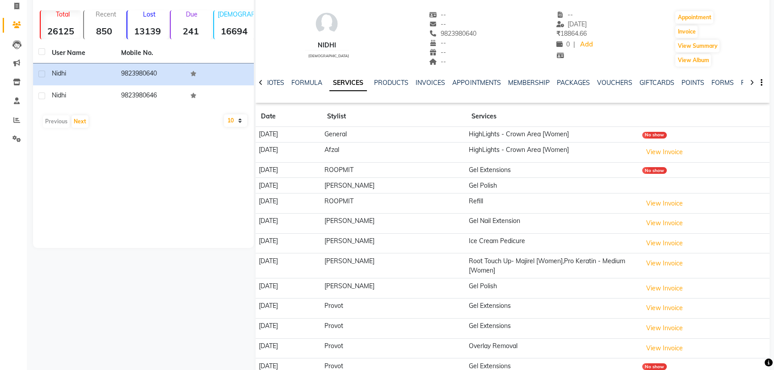
click at [466, 32] on div "Nidhi female -- -- 9823980640 -- -- -- -- 05-05-2025 ₹ 18864.66 0 | Add Appoint…" at bounding box center [512, 34] width 514 height 66
click at [461, 32] on span "9823980640" at bounding box center [452, 33] width 47 height 8
click at [463, 32] on span "9823980640" at bounding box center [452, 33] width 47 height 8
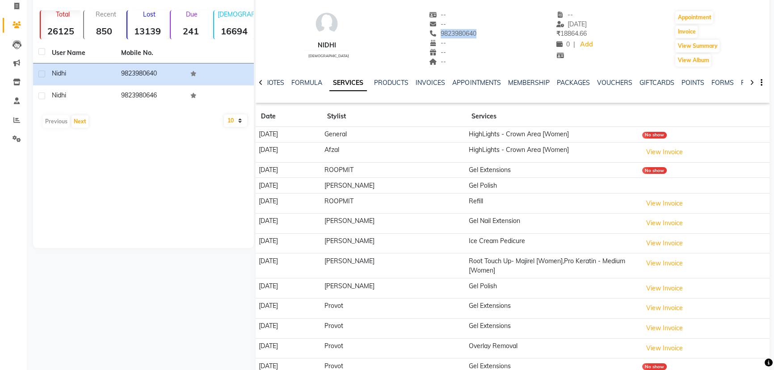
copy span "9823980640"
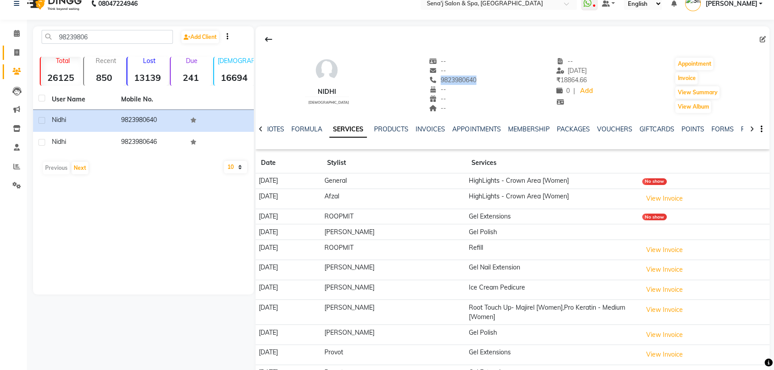
scroll to position [0, 0]
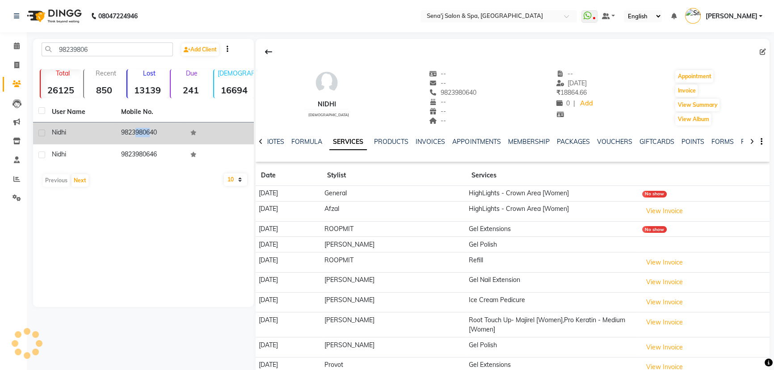
drag, startPoint x: 126, startPoint y: 133, endPoint x: 145, endPoint y: 131, distance: 18.4
click at [145, 131] on td "9823980640" at bounding box center [150, 133] width 69 height 22
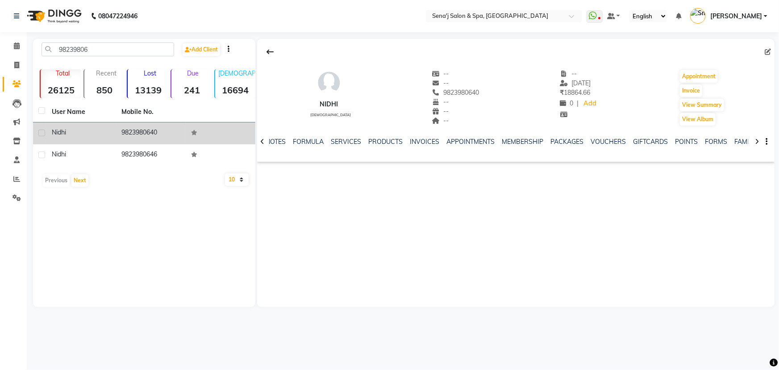
click at [182, 131] on td "9823980640" at bounding box center [151, 133] width 70 height 22
drag, startPoint x: 123, startPoint y: 133, endPoint x: 169, endPoint y: 130, distance: 46.1
click at [169, 130] on td "9823980640" at bounding box center [151, 133] width 70 height 22
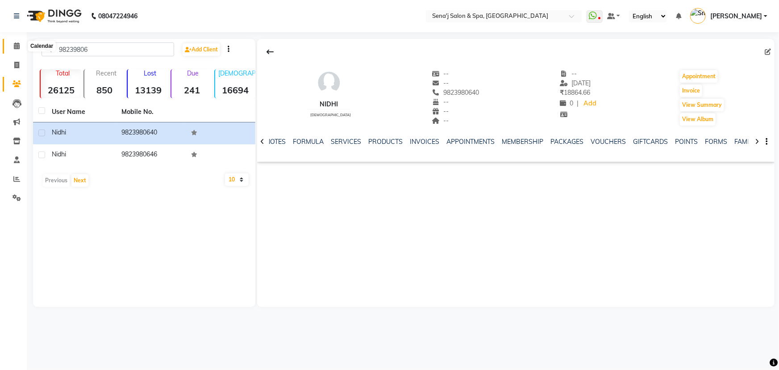
click at [16, 46] on icon at bounding box center [17, 45] width 6 height 7
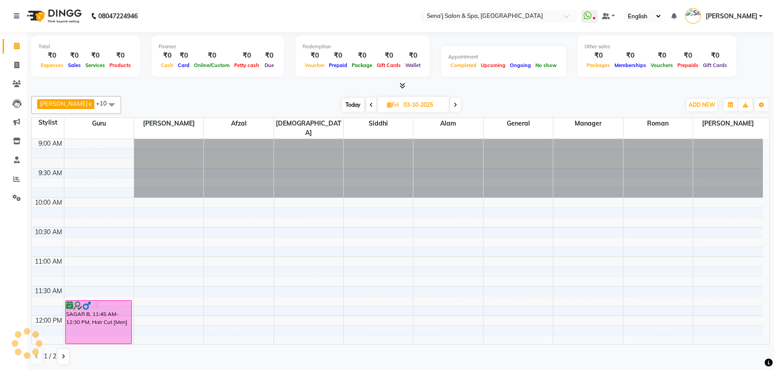
click at [401, 107] on input "03-10-2025" at bounding box center [423, 104] width 45 height 13
select select "10"
select select "2025"
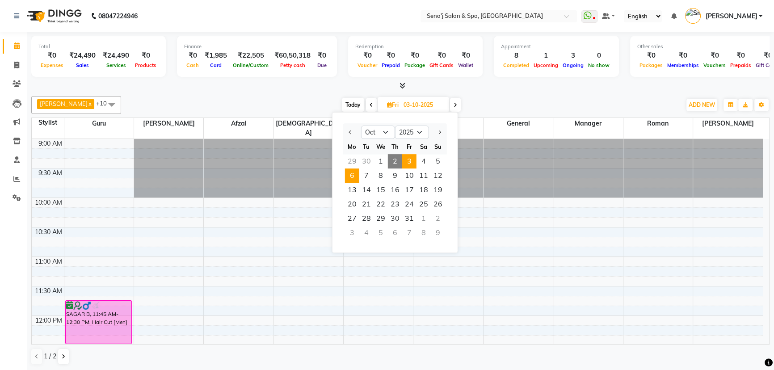
click at [350, 177] on span "6" at bounding box center [352, 175] width 14 height 14
type input "[DATE]"
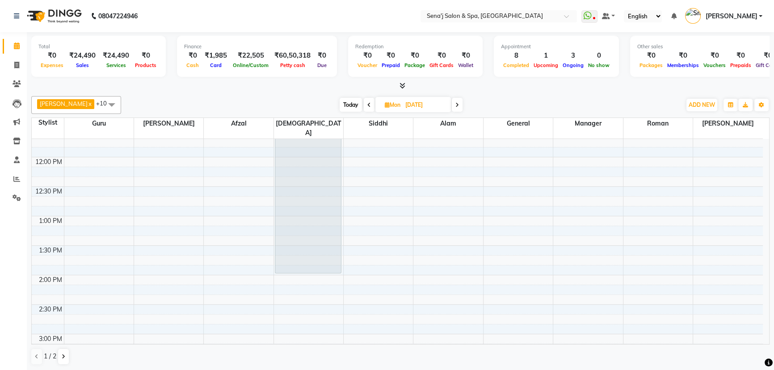
scroll to position [179, 0]
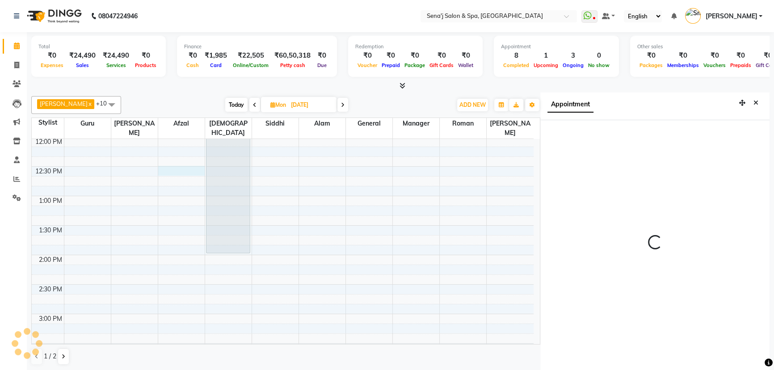
scroll to position [4, 0]
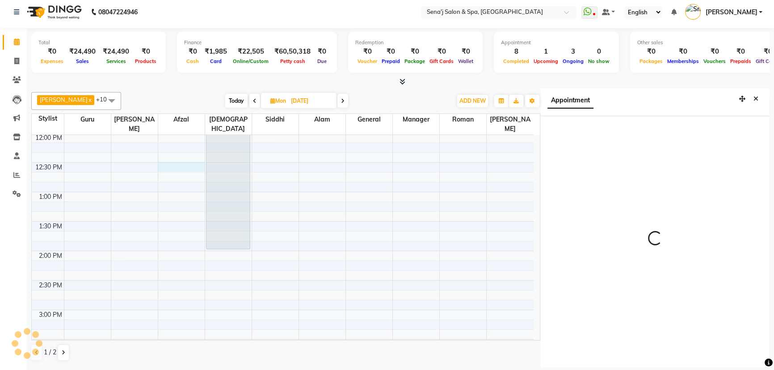
select select "750"
select select "63013"
select select "tentative"
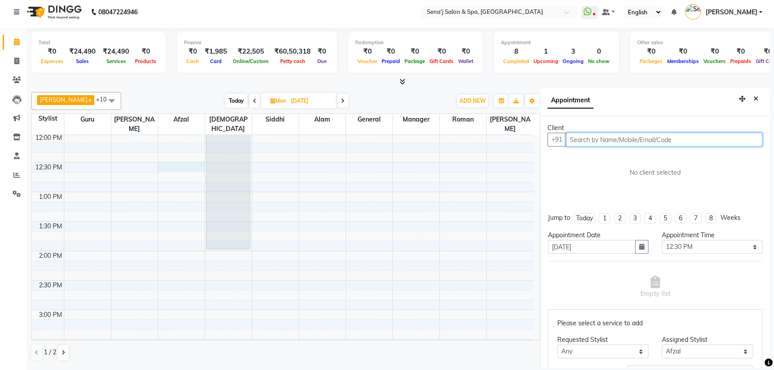
paste input "9823980640"
click at [594, 160] on span "Nidhi" at bounding box center [585, 158] width 17 height 9
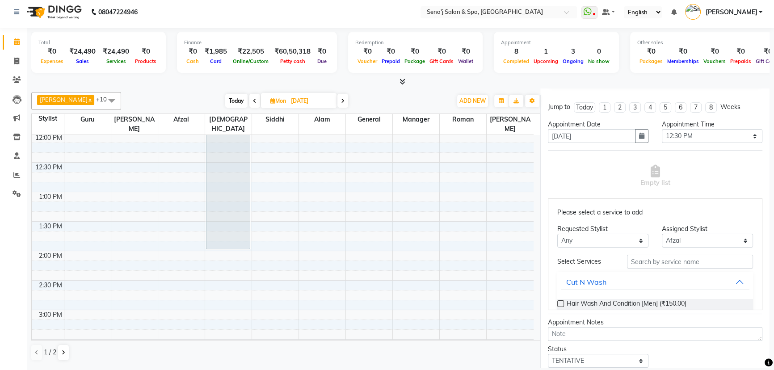
scroll to position [162, 0]
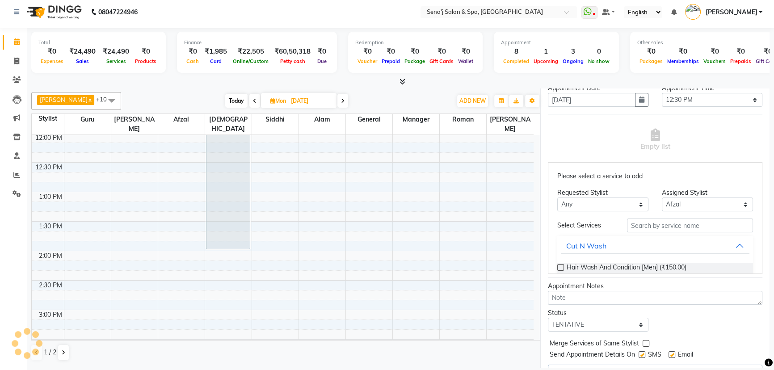
type input "9823980640"
drag, startPoint x: 636, startPoint y: 227, endPoint x: 634, endPoint y: 218, distance: 9.6
click at [636, 227] on input "text" at bounding box center [690, 225] width 126 height 14
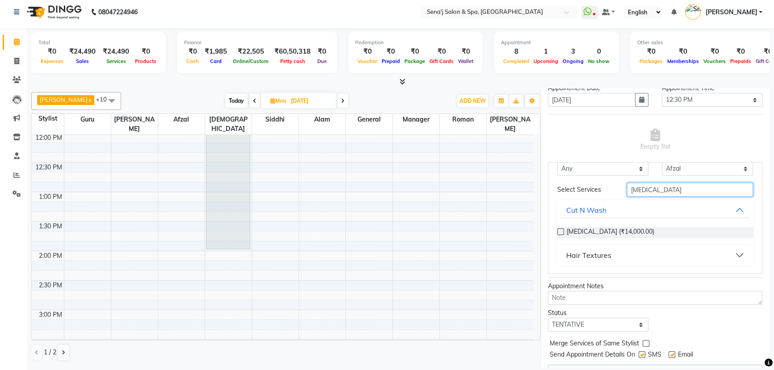
type input "botox"
click at [561, 230] on label at bounding box center [560, 231] width 7 height 7
click at [561, 230] on input "checkbox" at bounding box center [560, 233] width 6 height 6
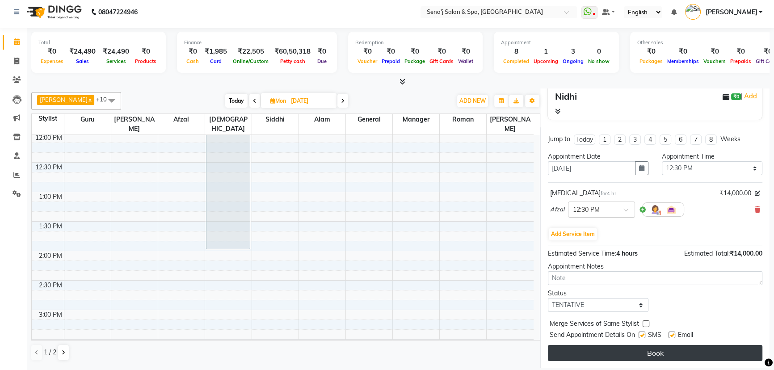
click at [636, 349] on button "Book" at bounding box center [655, 353] width 214 height 16
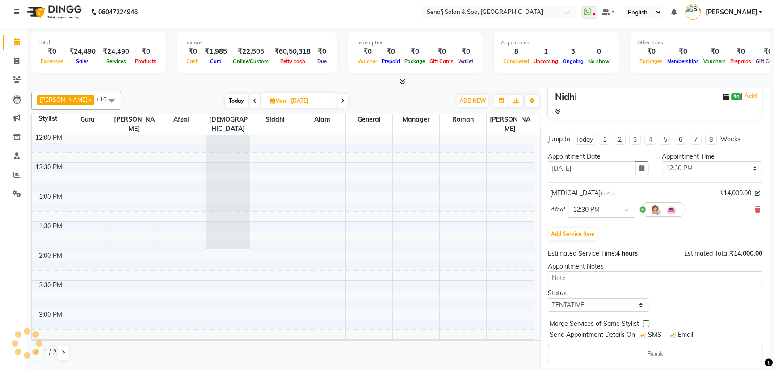
select select "63013"
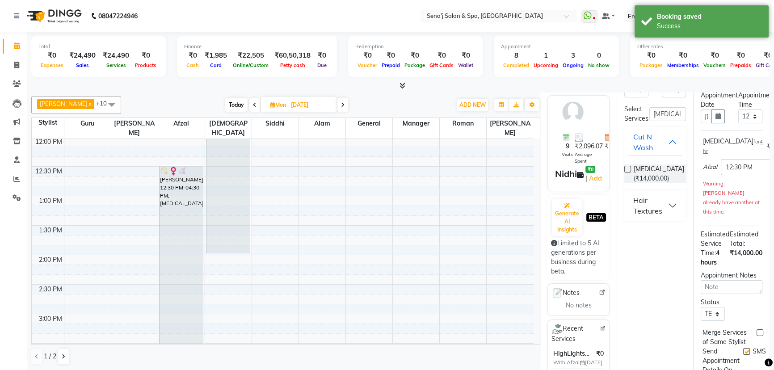
scroll to position [0, 0]
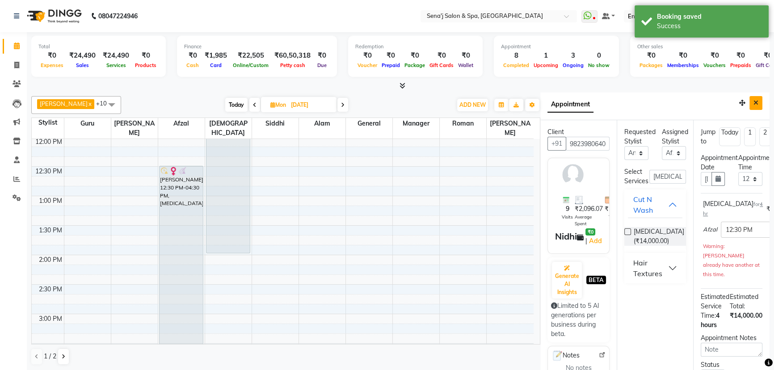
drag, startPoint x: 748, startPoint y: 96, endPoint x: 740, endPoint y: 98, distance: 7.3
click at [749, 97] on button "Close" at bounding box center [755, 103] width 13 height 14
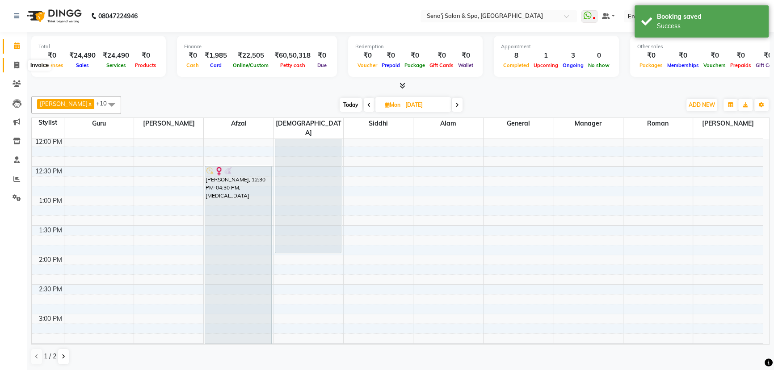
click at [18, 62] on icon at bounding box center [16, 65] width 5 height 7
select select "447"
select select "service"
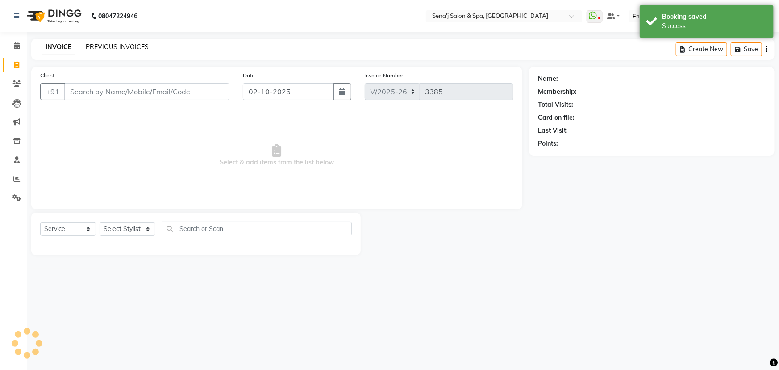
click at [109, 46] on link "PREVIOUS INVOICES" at bounding box center [117, 47] width 63 height 8
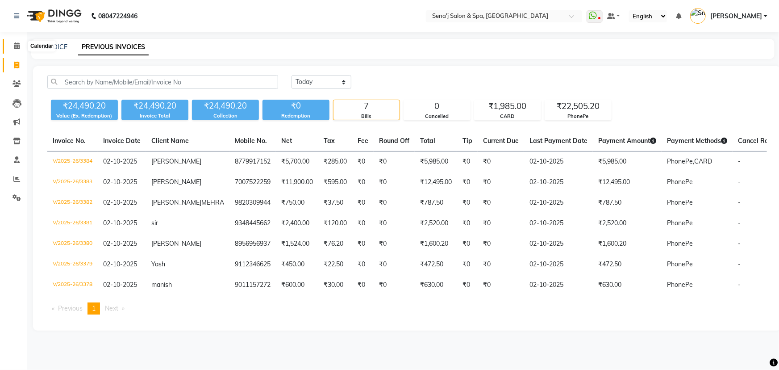
click at [16, 45] on icon at bounding box center [17, 45] width 6 height 7
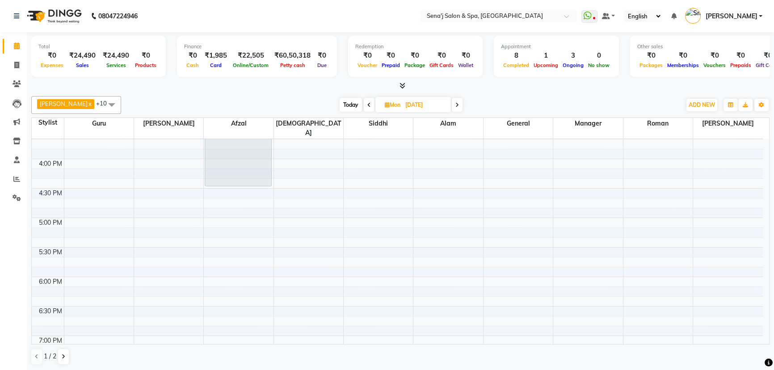
scroll to position [406, 0]
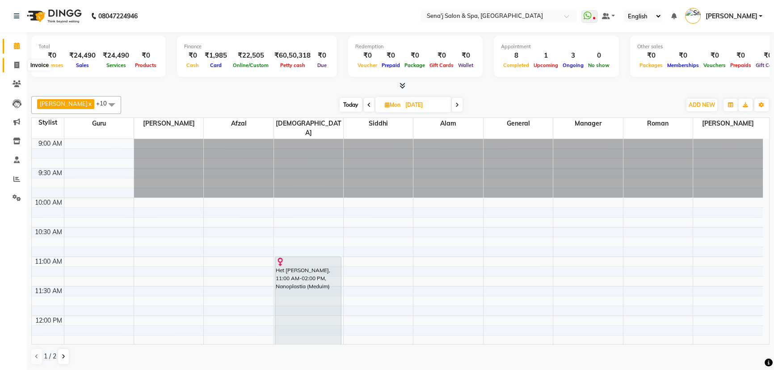
click at [15, 60] on span at bounding box center [17, 65] width 16 height 10
select select "447"
select select "service"
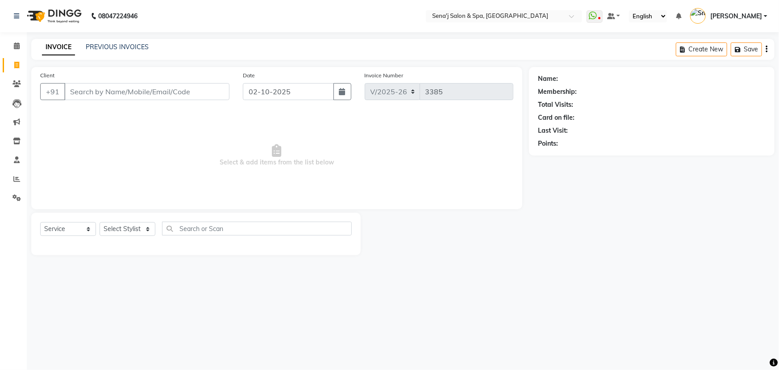
click at [102, 92] on input "Client" at bounding box center [146, 91] width 165 height 17
click at [121, 232] on select "Select Stylist [PERSON_NAME] [PERSON_NAME] [PERSON_NAME] [PERSON_NAME] General …" at bounding box center [128, 229] width 56 height 14
select select "8729"
click at [100, 222] on select "Select Stylist [PERSON_NAME] [PERSON_NAME] [PERSON_NAME] [PERSON_NAME] General …" at bounding box center [128, 229] width 56 height 14
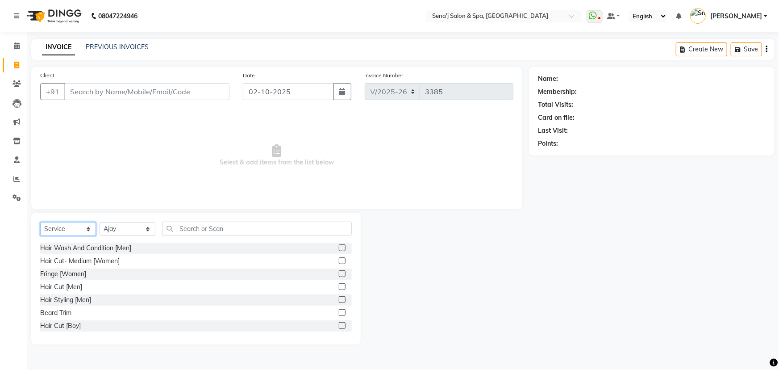
click at [76, 229] on select "Select Service Product Membership Package Voucher Prepaid Gift Card" at bounding box center [68, 229] width 56 height 14
select select "product"
click at [40, 222] on select "Select Service Product Membership Package Voucher Prepaid Gift Card" at bounding box center [68, 229] width 56 height 14
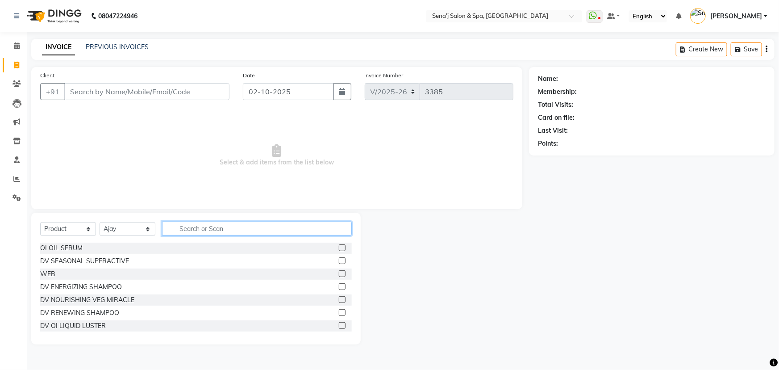
click at [184, 228] on input "text" at bounding box center [257, 229] width 190 height 14
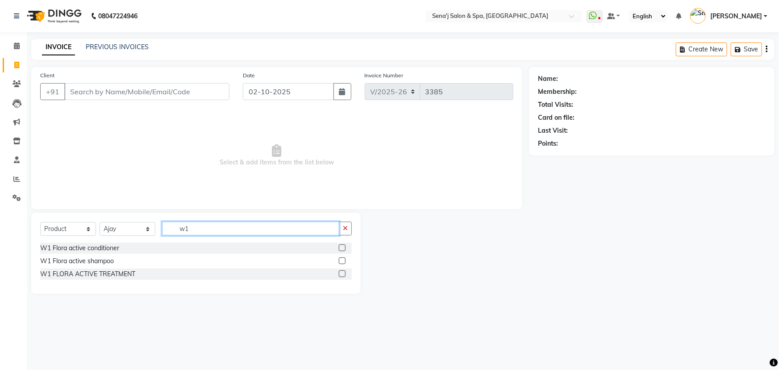
type input "w1"
click at [339, 249] on label at bounding box center [342, 247] width 7 height 7
click at [339, 249] on input "checkbox" at bounding box center [342, 248] width 6 height 6
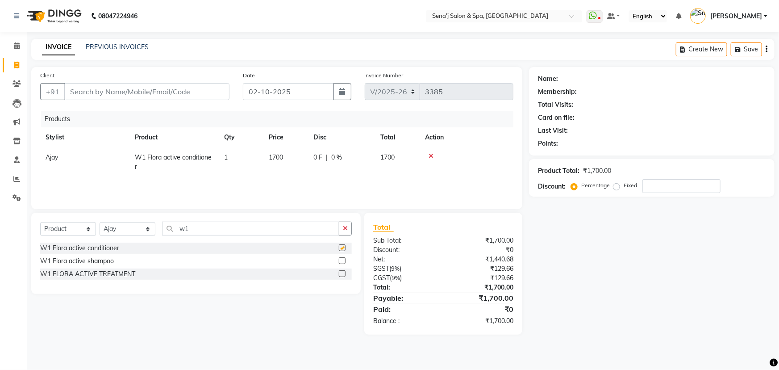
checkbox input "false"
click at [341, 259] on label at bounding box center [342, 260] width 7 height 7
click at [341, 259] on input "checkbox" at bounding box center [342, 261] width 6 height 6
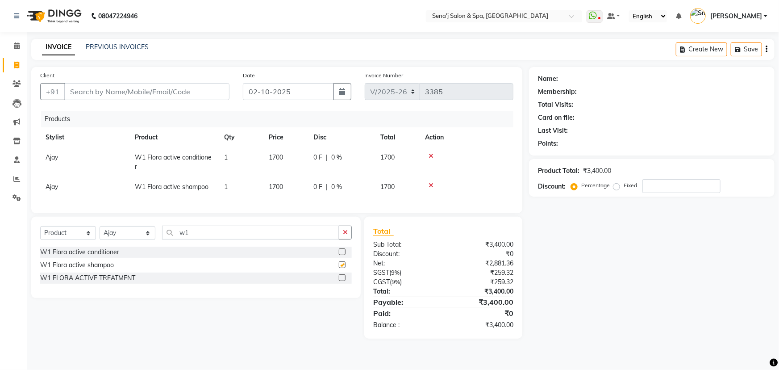
checkbox input "false"
click at [105, 96] on input "Client" at bounding box center [146, 91] width 165 height 17
drag, startPoint x: 779, startPoint y: 241, endPoint x: 779, endPoint y: 318, distance: 76.8
click at [779, 299] on div "Name: Membership: Total Visits: Card on file: Last Visit: Points: Product Total…" at bounding box center [655, 203] width 252 height 272
click at [97, 94] on input "Client" at bounding box center [146, 91] width 165 height 17
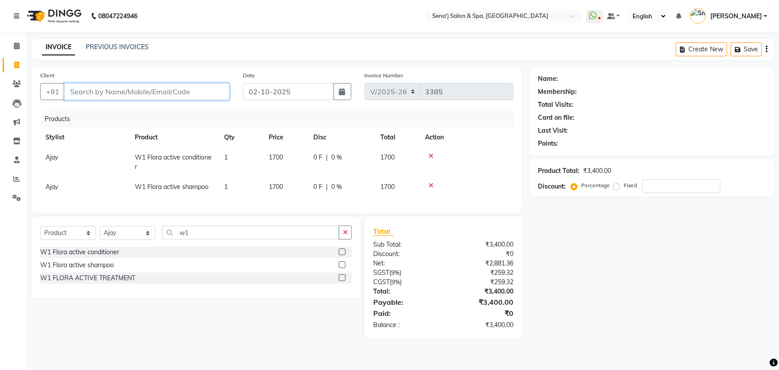
type input "9"
type input "0"
type input "9545876888"
click at [214, 92] on span "Add Client" at bounding box center [206, 91] width 35 height 9
select select "22"
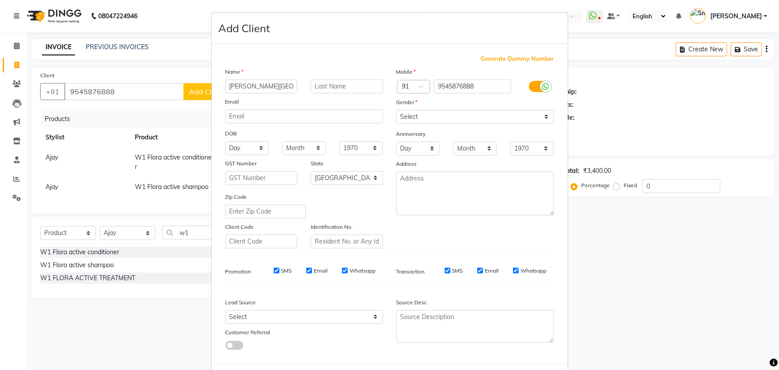
type input "[PERSON_NAME][GEOGRAPHIC_DATA]"
click at [451, 114] on select "Select [DEMOGRAPHIC_DATA] [DEMOGRAPHIC_DATA] Other Prefer Not To Say" at bounding box center [476, 117] width 158 height 14
select select "[DEMOGRAPHIC_DATA]"
click at [397, 110] on select "Select [DEMOGRAPHIC_DATA] [DEMOGRAPHIC_DATA] Other Prefer Not To Say" at bounding box center [476, 117] width 158 height 14
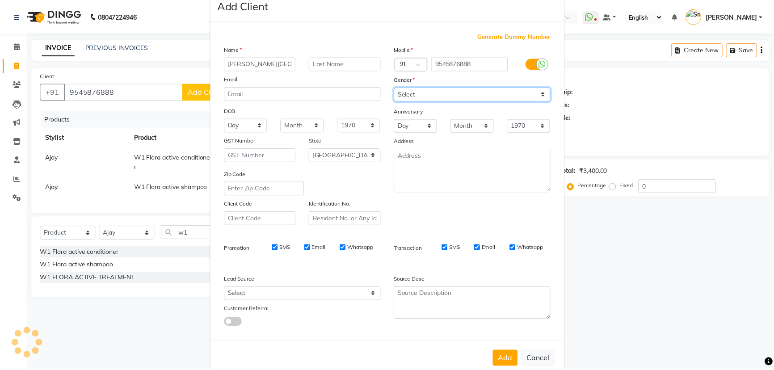
scroll to position [45, 0]
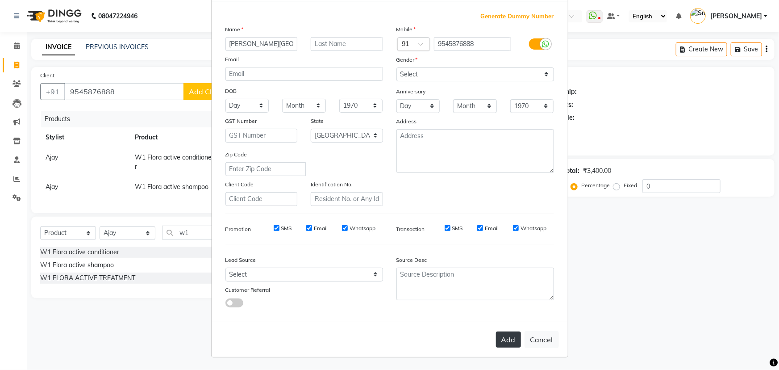
click at [506, 338] on button "Add" at bounding box center [508, 339] width 25 height 16
select select
select select "null"
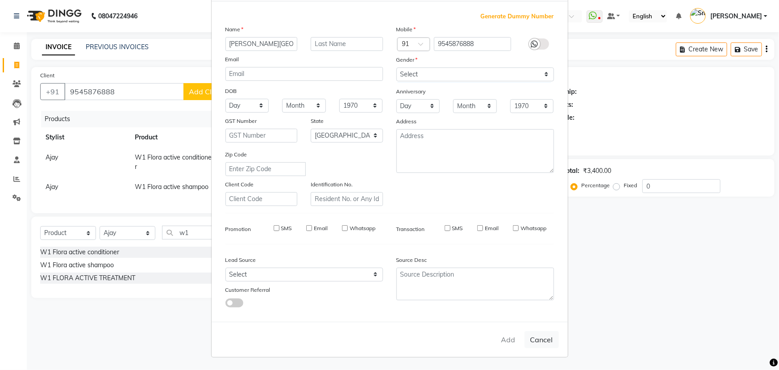
select select
checkbox input "false"
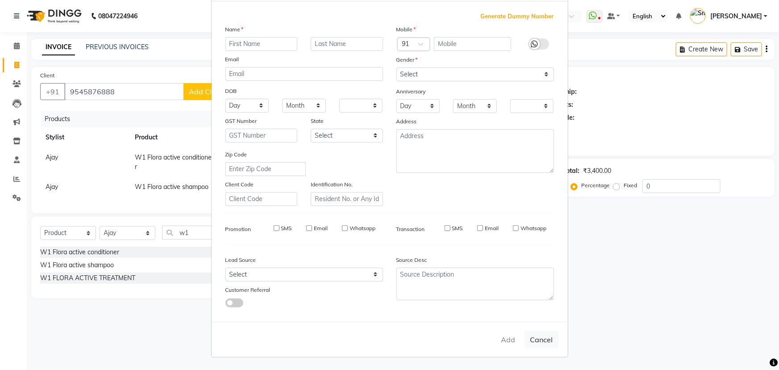
checkbox input "false"
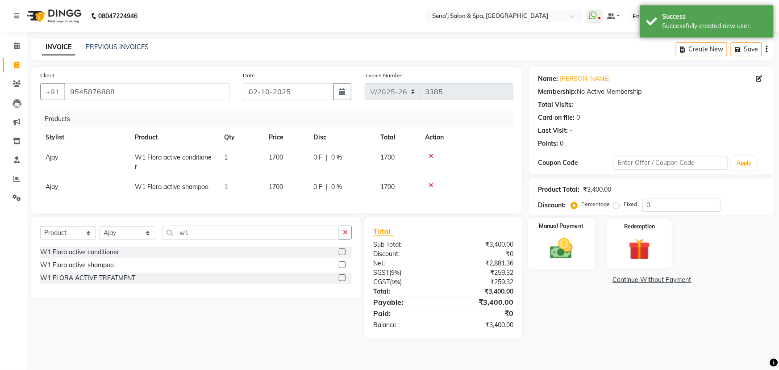
click at [562, 249] on img at bounding box center [562, 248] width 37 height 26
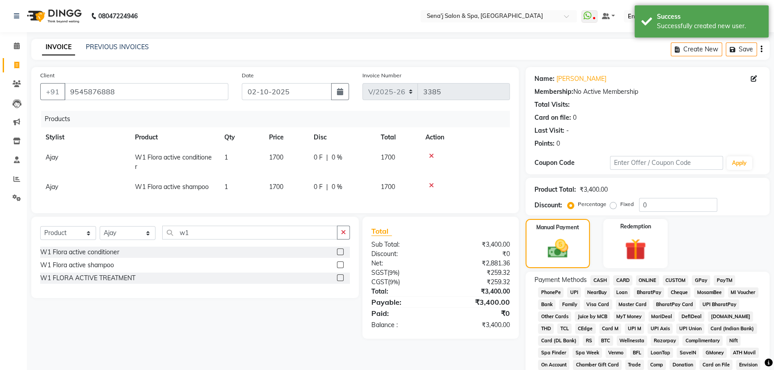
click at [546, 290] on span "PhonePe" at bounding box center [550, 292] width 25 height 10
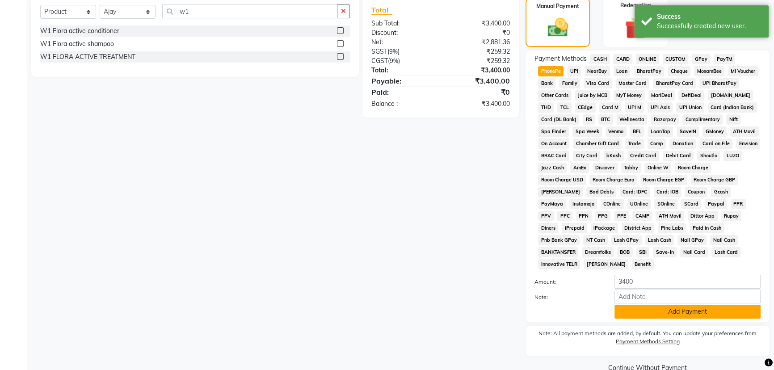
scroll to position [226, 0]
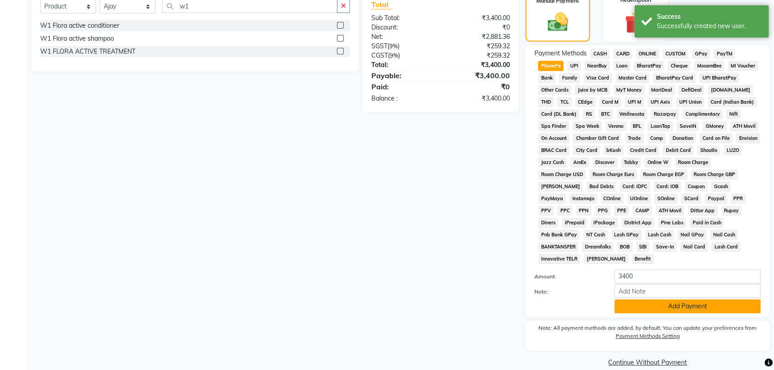
click at [643, 299] on button "Add Payment" at bounding box center [687, 306] width 146 height 14
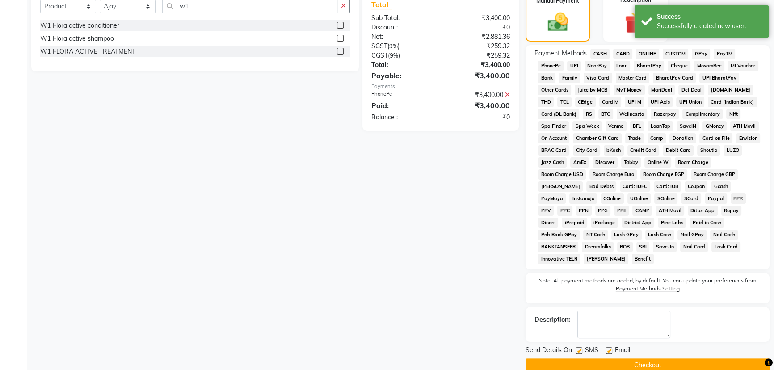
click at [634, 358] on button "Checkout" at bounding box center [647, 365] width 244 height 14
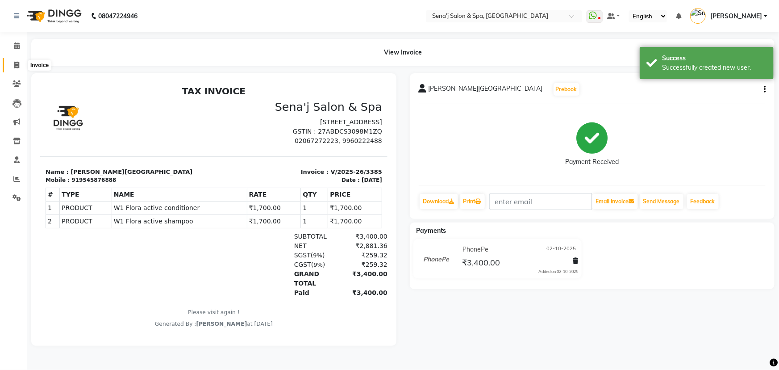
click at [19, 63] on icon at bounding box center [16, 65] width 5 height 7
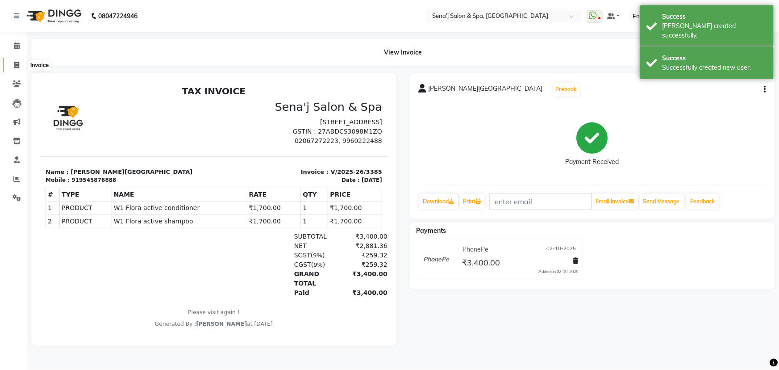
select select "447"
select select "service"
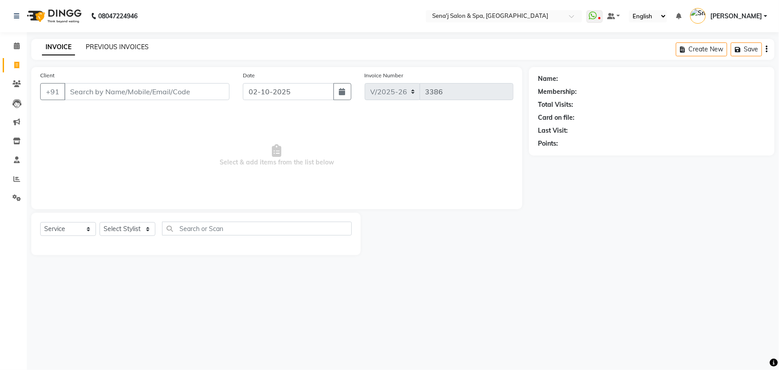
click at [127, 48] on link "PREVIOUS INVOICES" at bounding box center [117, 47] width 63 height 8
